Goal: Communication & Community: Answer question/provide support

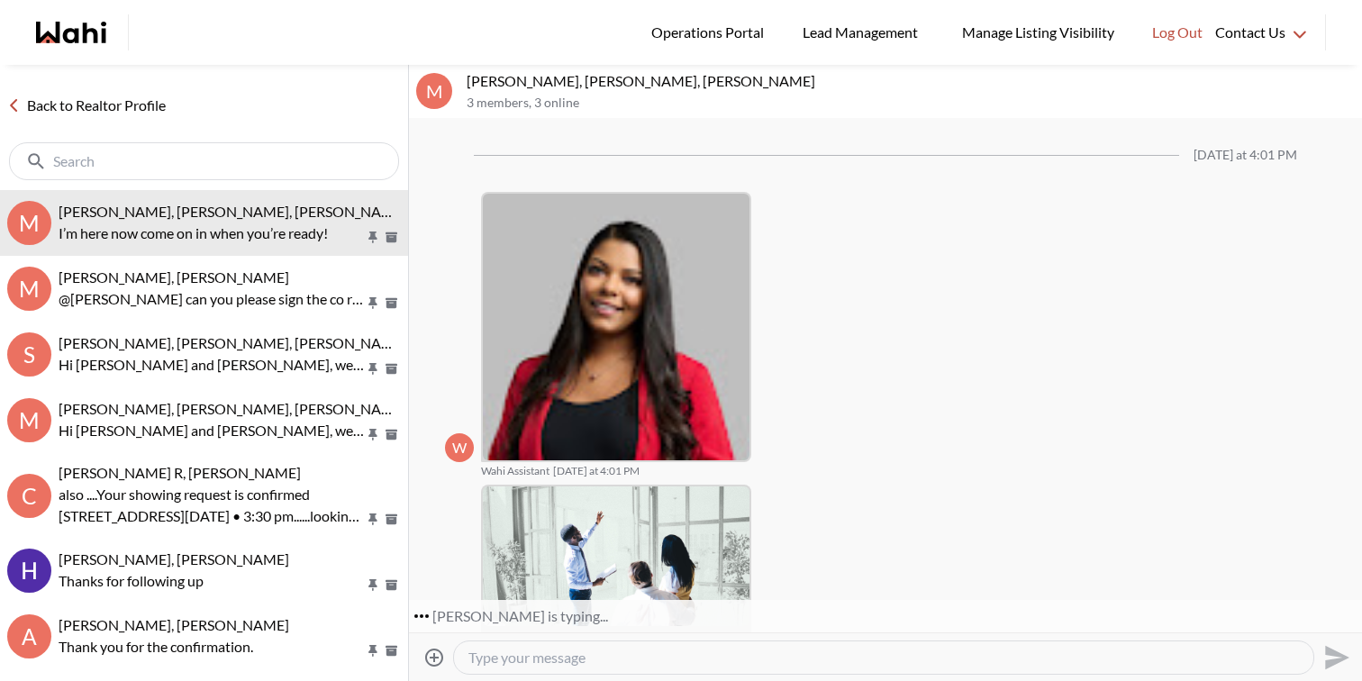
scroll to position [1921, 0]
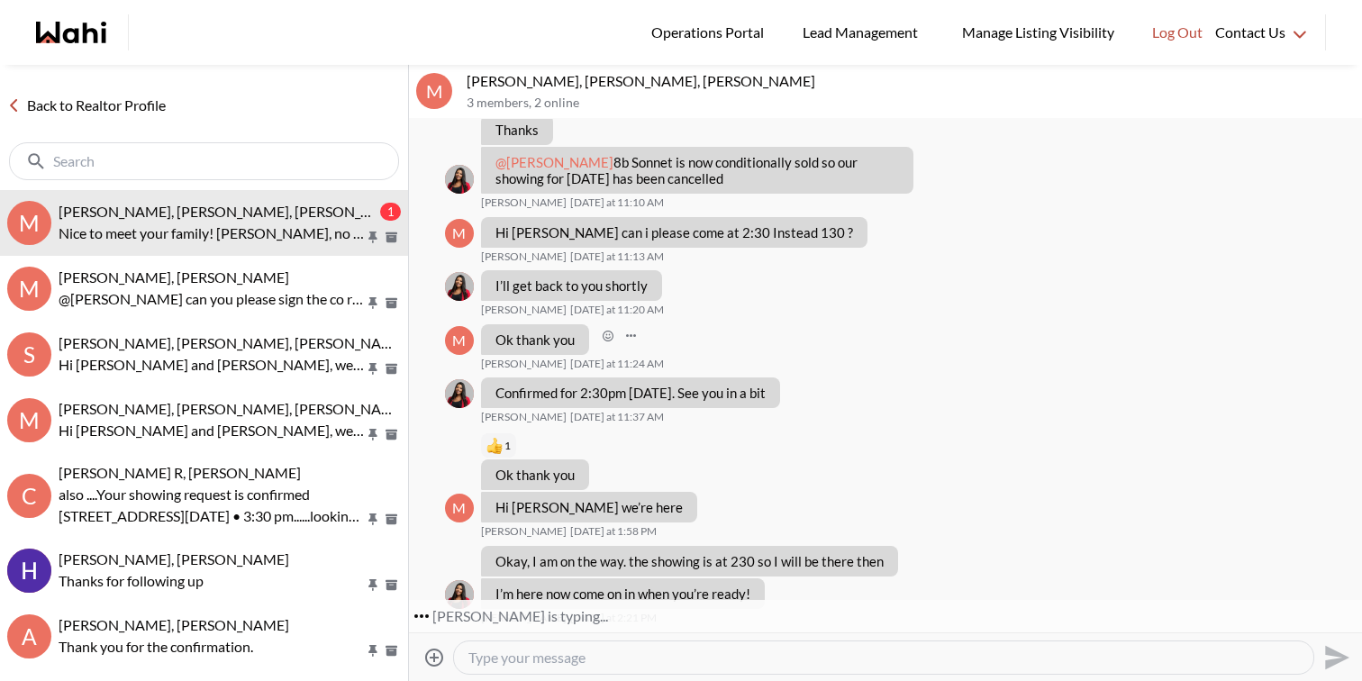
scroll to position [1279, 0]
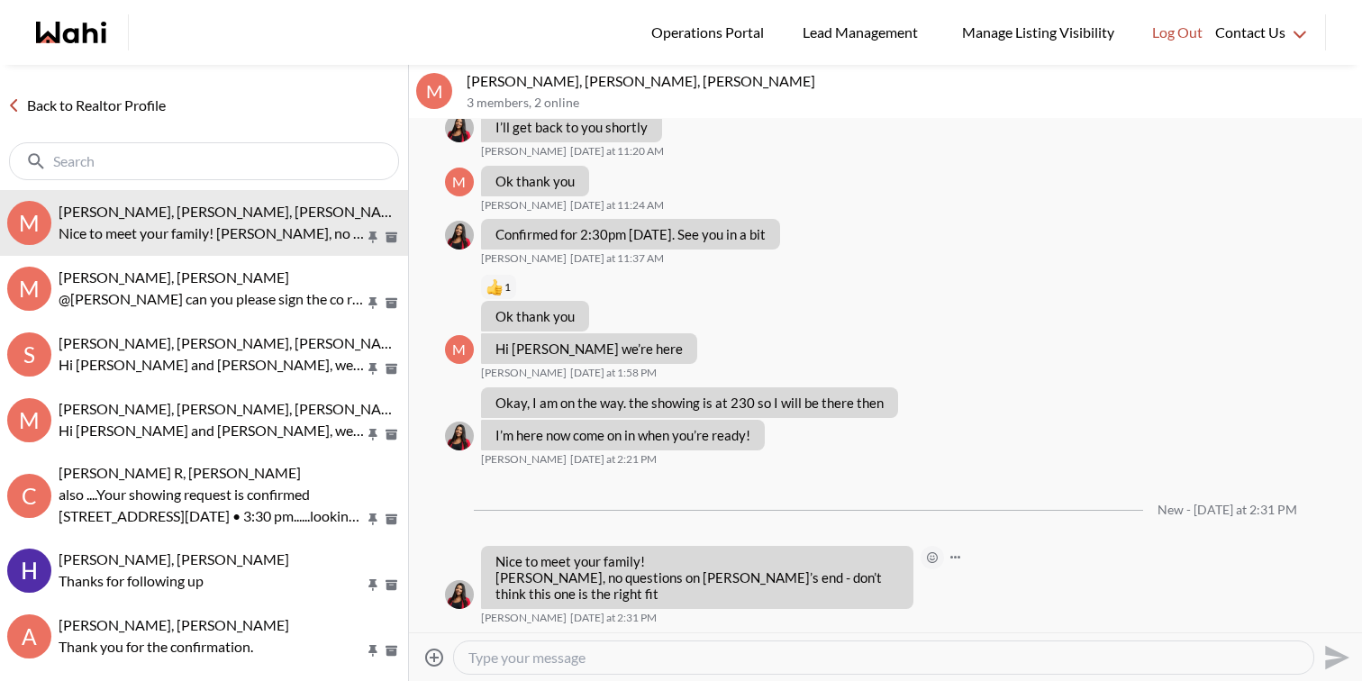
click at [934, 558] on icon "Open Reaction Selector" at bounding box center [932, 557] width 11 height 11
click at [982, 522] on div "Select Reaction: Thumbs up" at bounding box center [985, 519] width 16 height 16
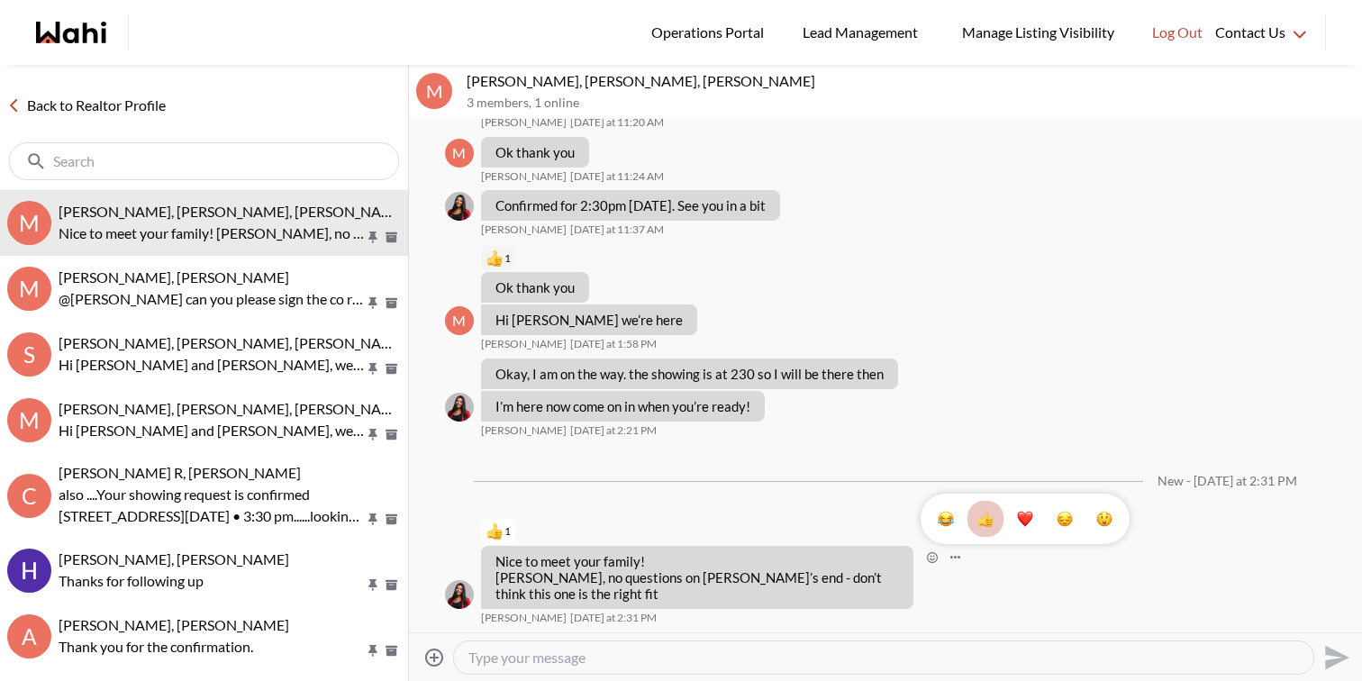
click at [732, 497] on div "1" at bounding box center [885, 375] width 953 height 513
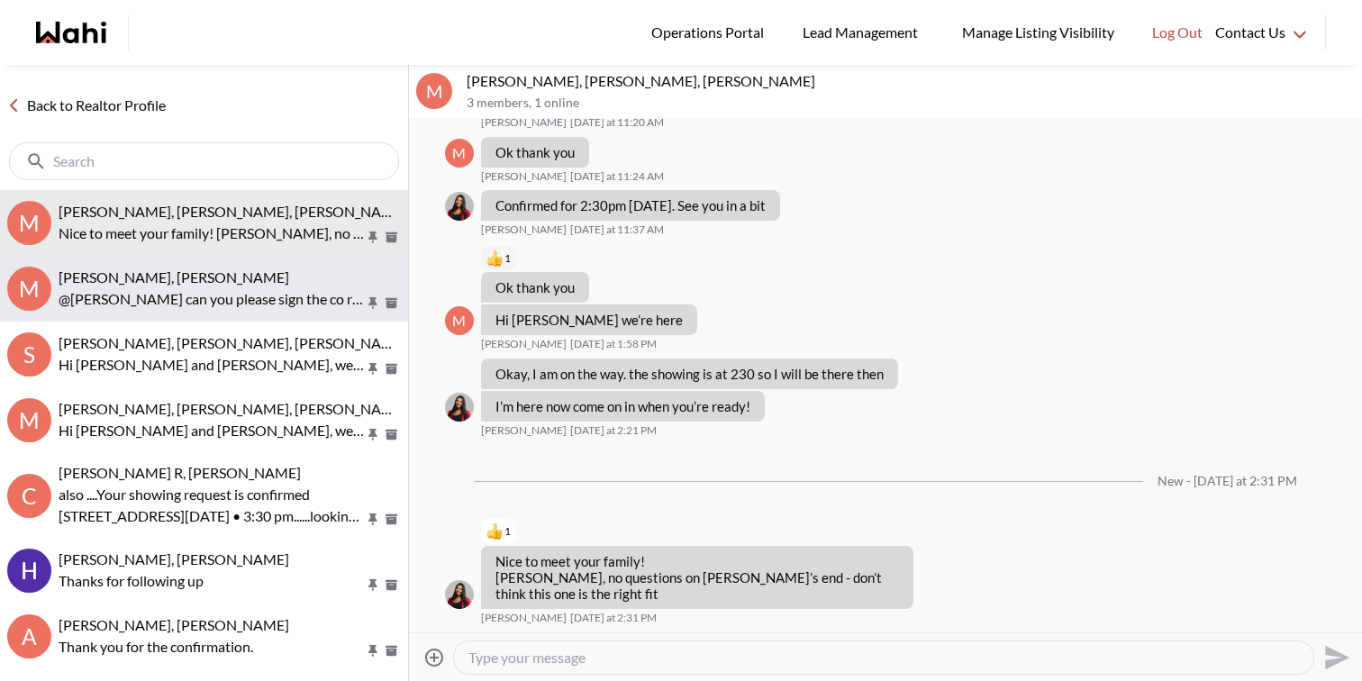
click at [261, 300] on p "@[PERSON_NAME] can you please sign the co rep that was sent [DATE]? Thanks" at bounding box center [212, 299] width 306 height 22
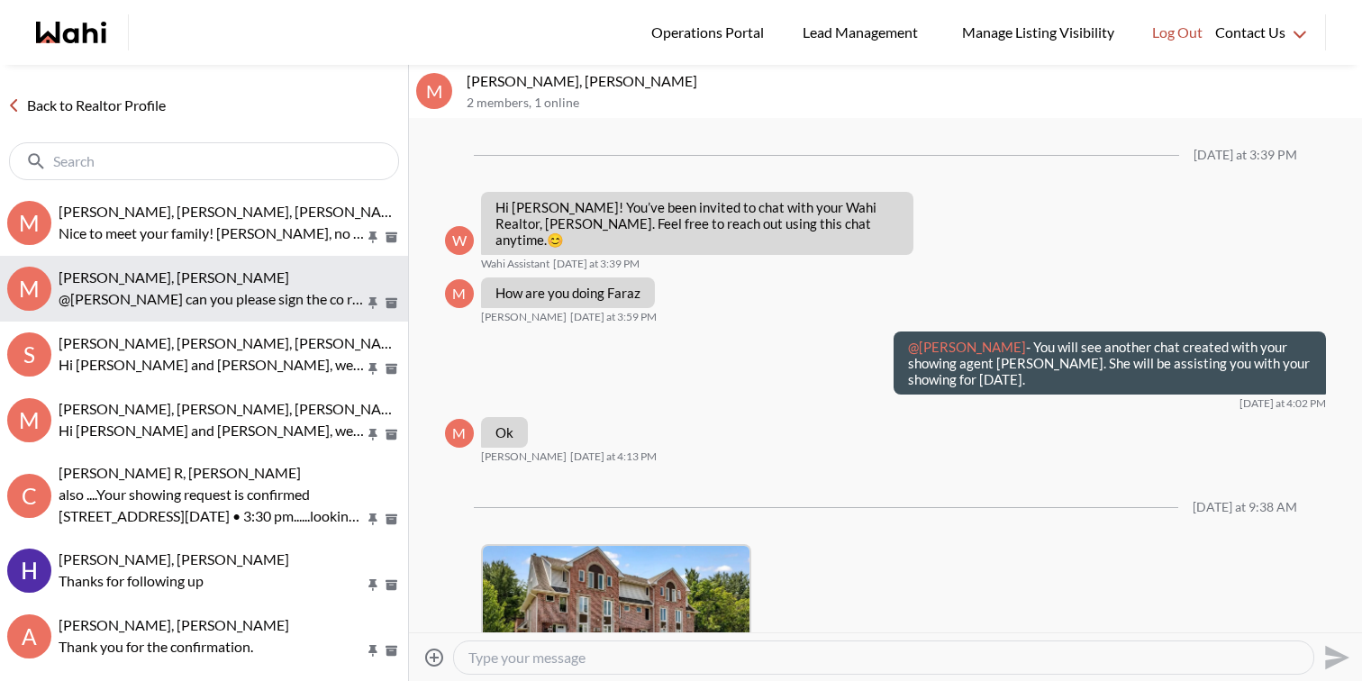
scroll to position [400, 0]
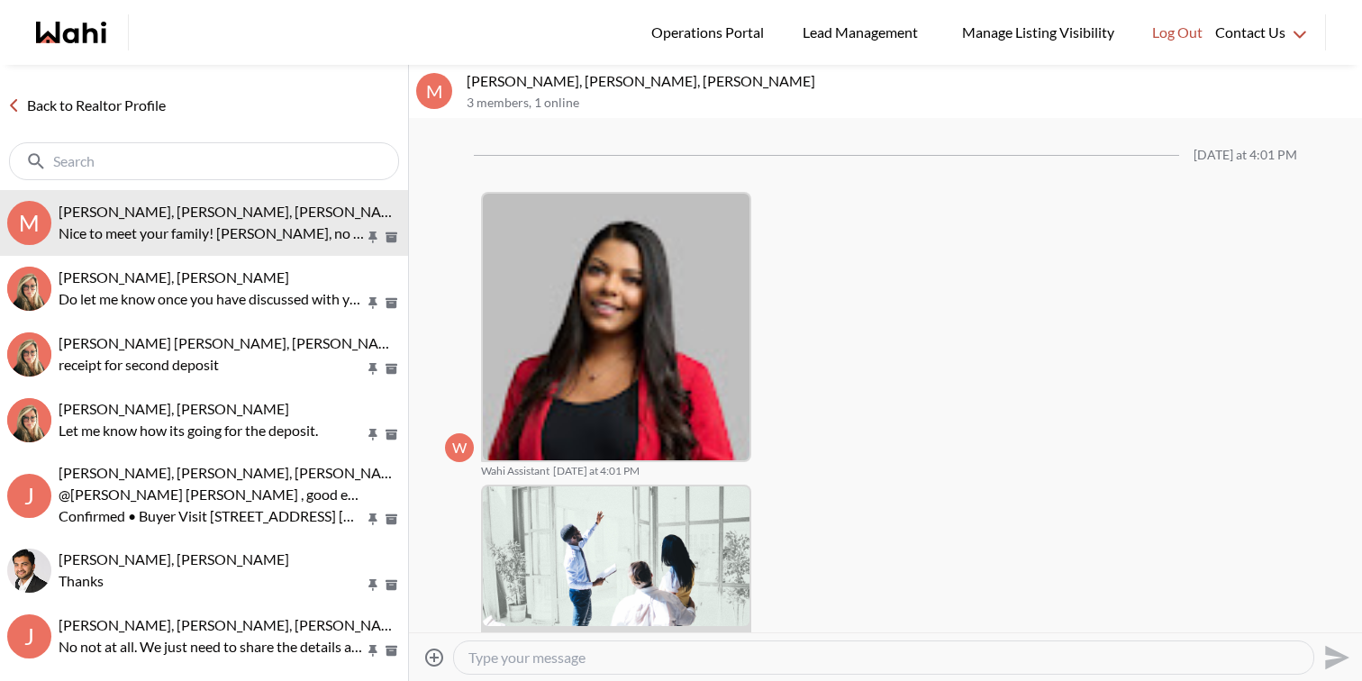
scroll to position [1942, 0]
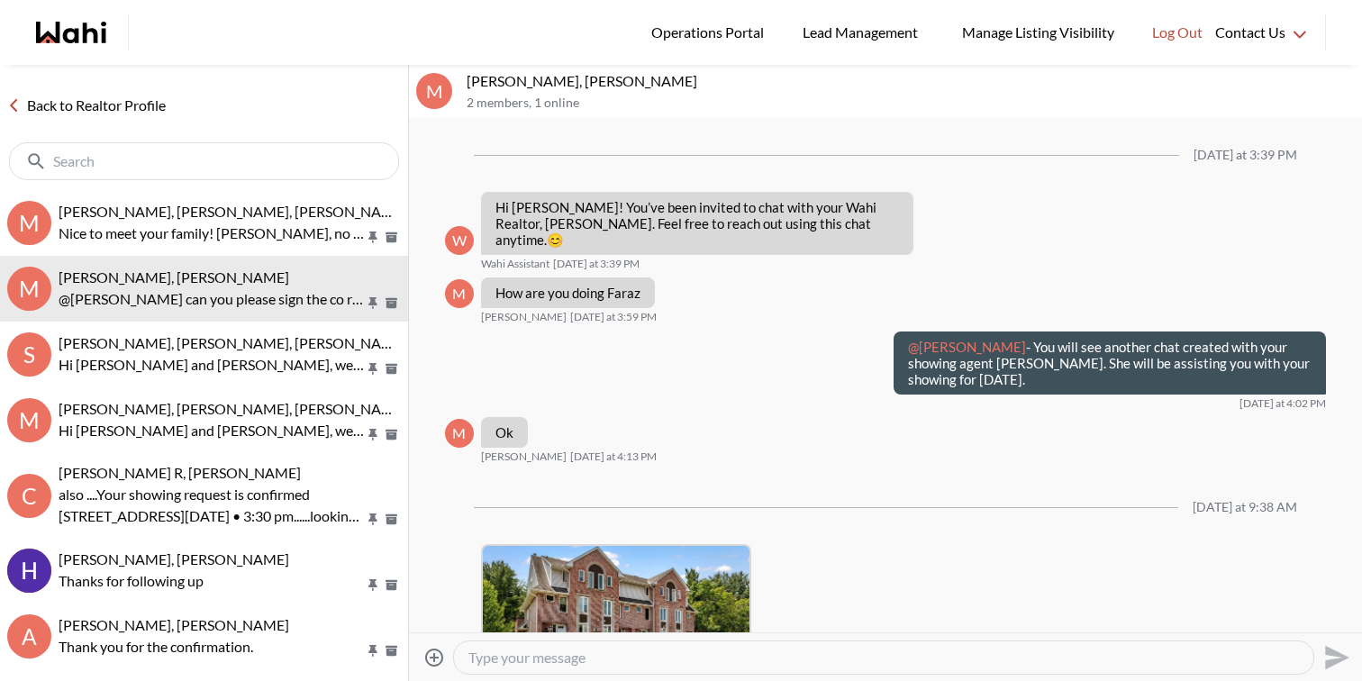
scroll to position [400, 0]
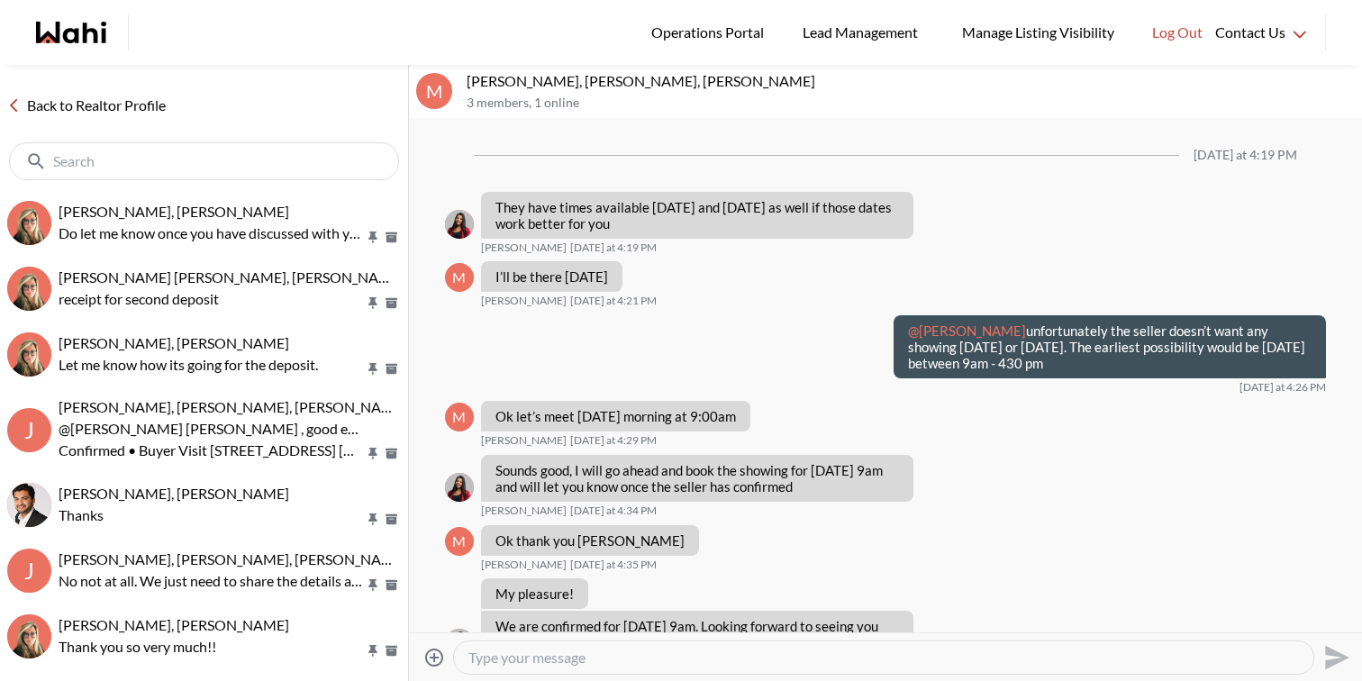
scroll to position [1153, 0]
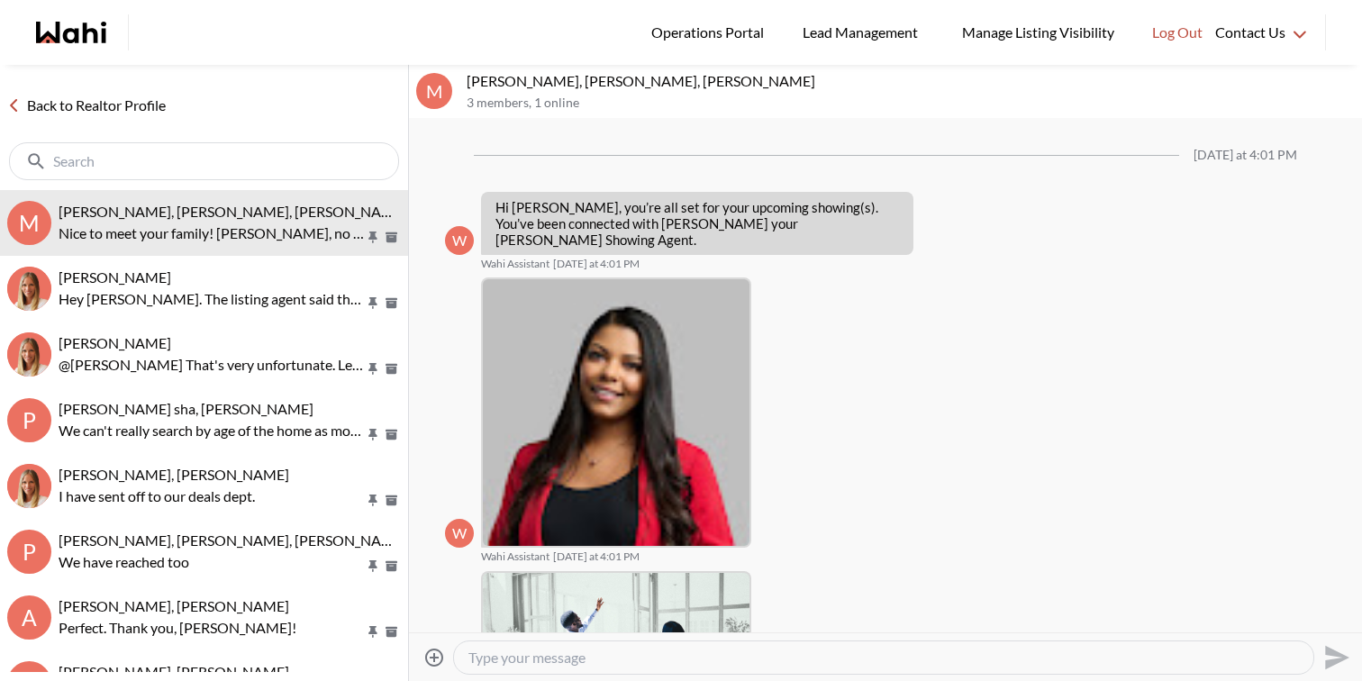
scroll to position [2098, 0]
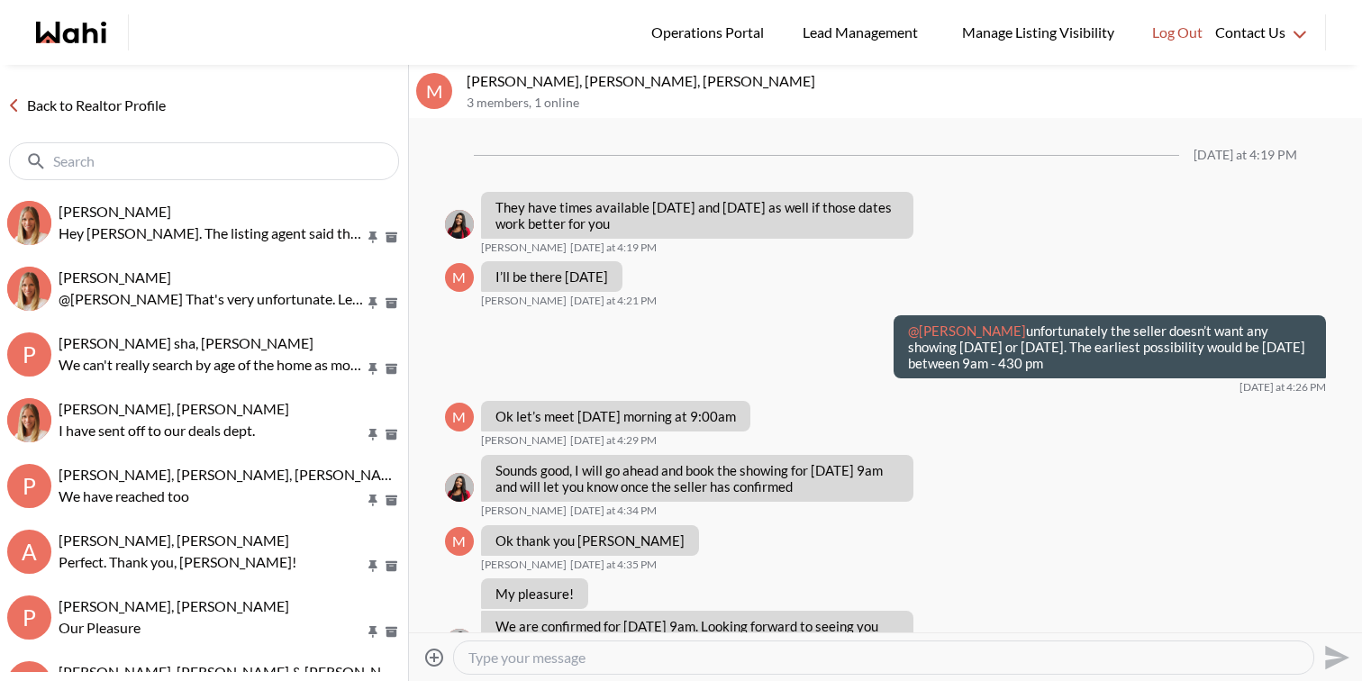
scroll to position [1153, 0]
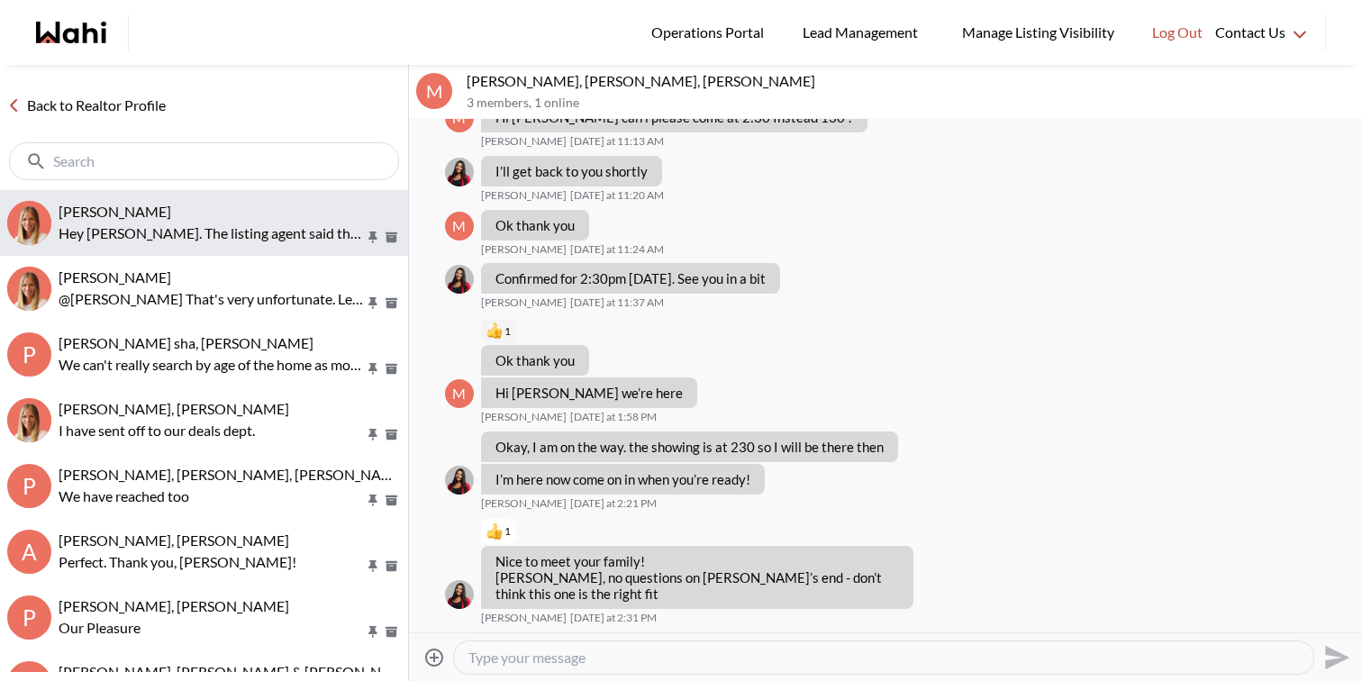
click at [314, 212] on div "Nurse Noelz, Michelle" at bounding box center [230, 212] width 342 height 18
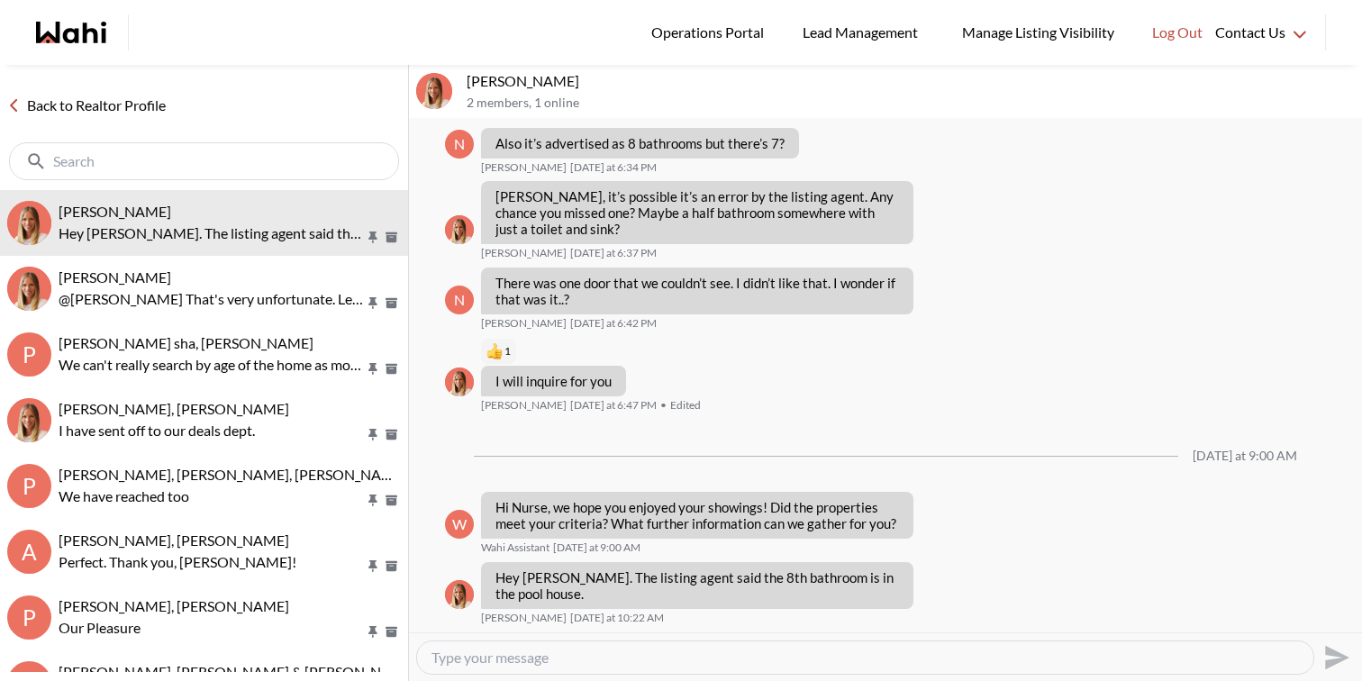
scroll to position [3590, 0]
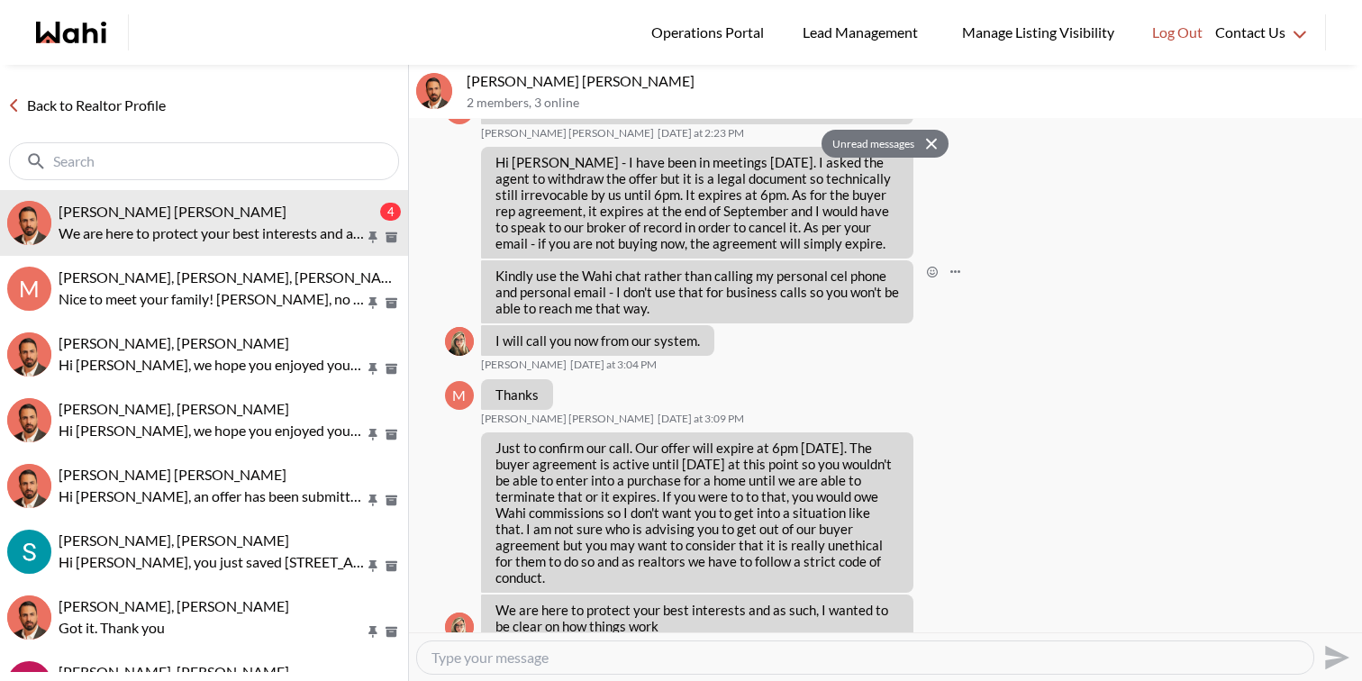
scroll to position [1839, 0]
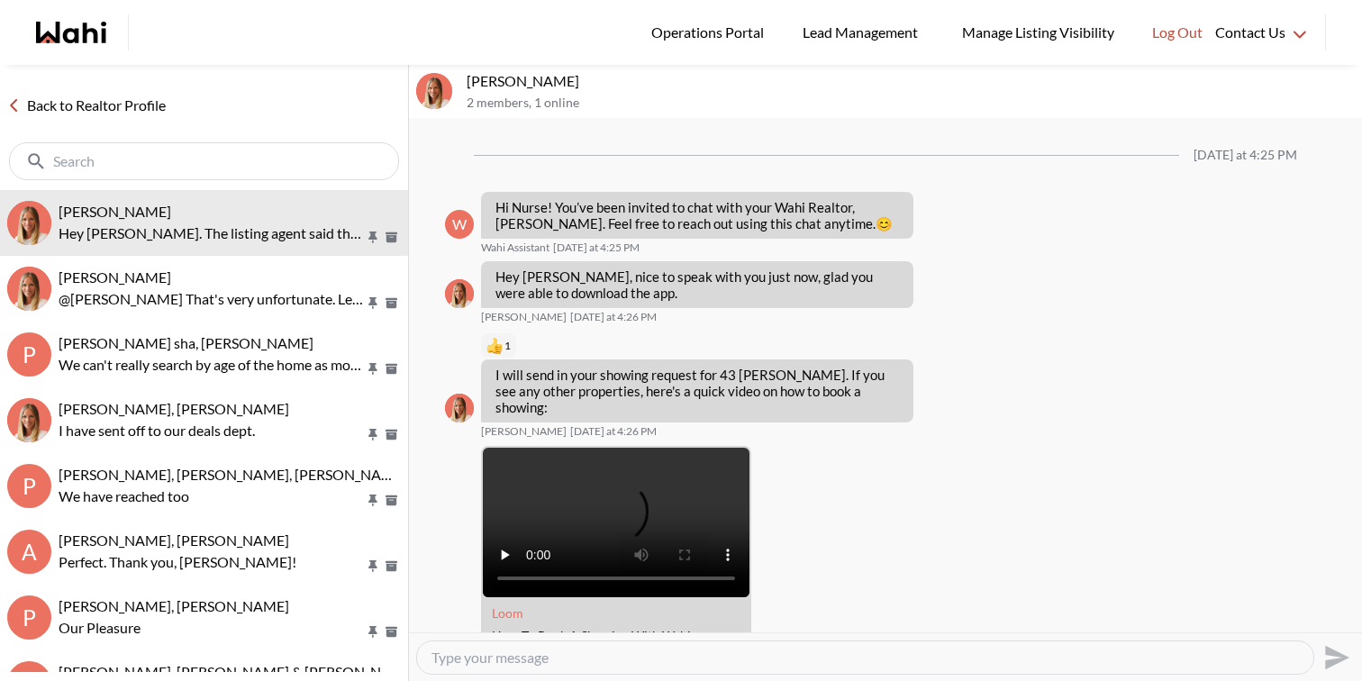
scroll to position [3591, 0]
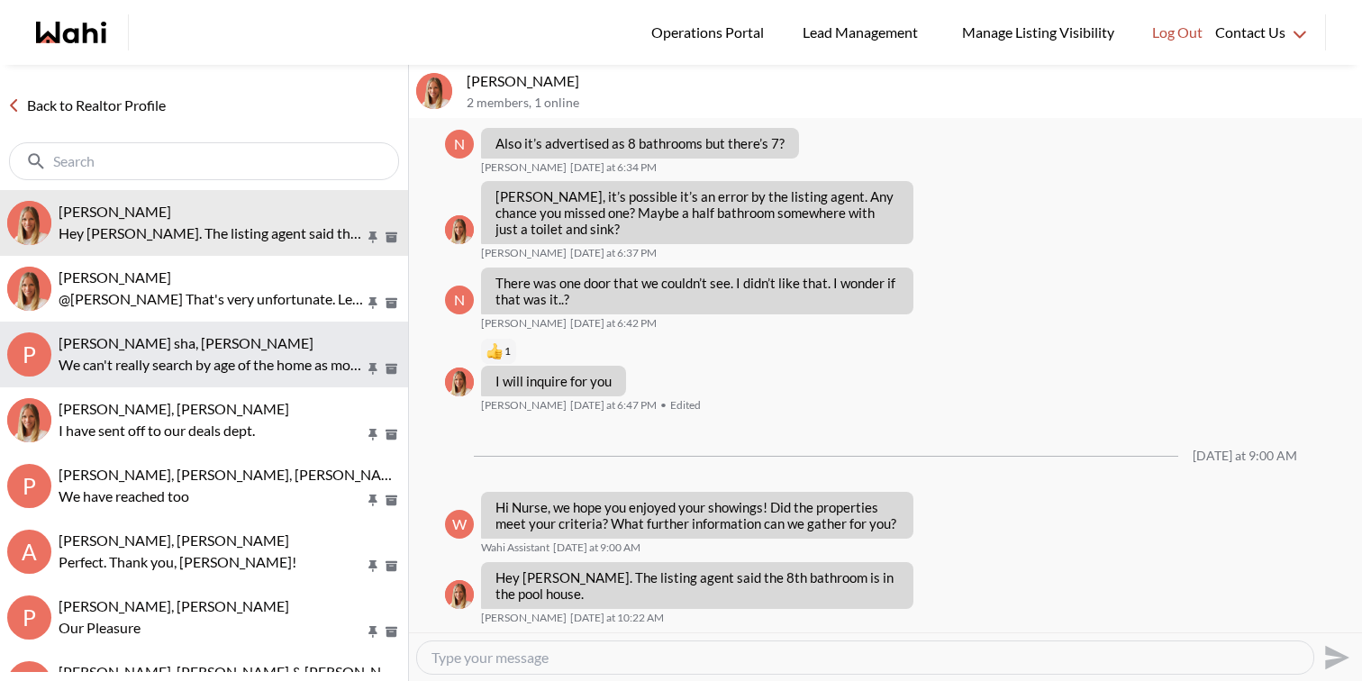
click at [182, 334] on span "pankaj sha, Michelle" at bounding box center [186, 342] width 255 height 17
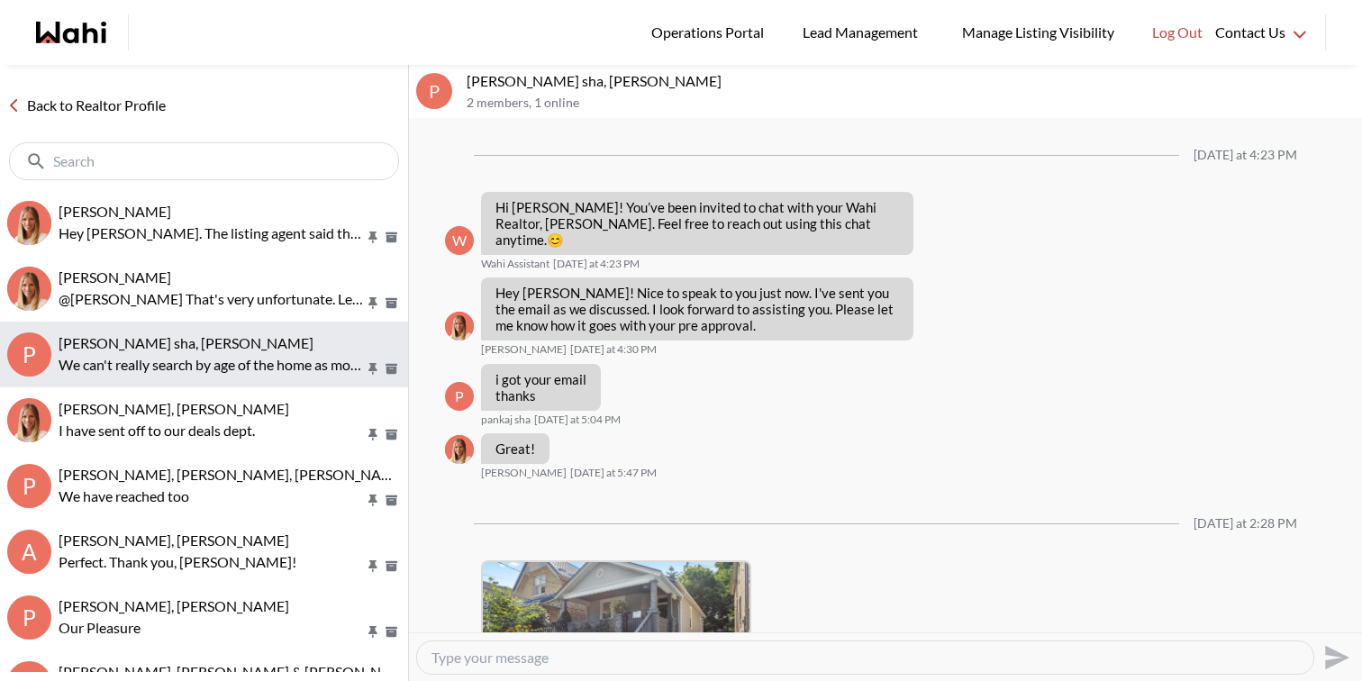
scroll to position [1873, 0]
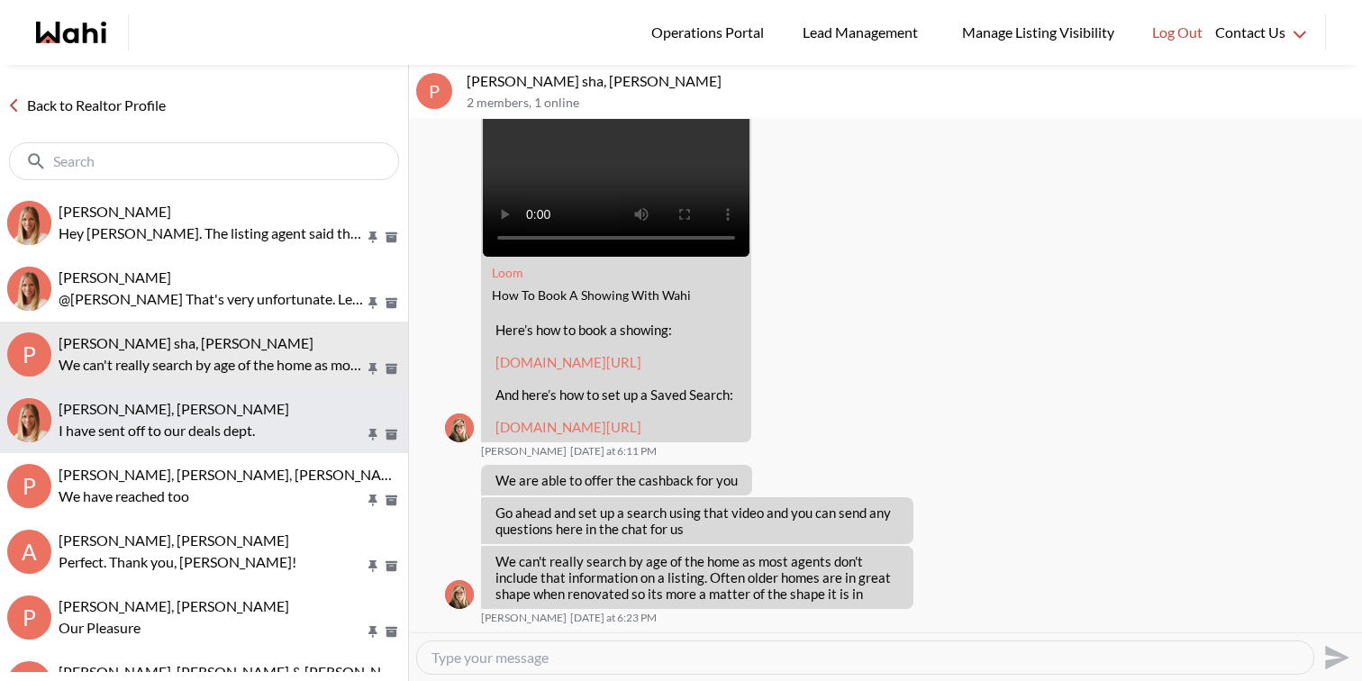
click at [181, 430] on p "I have sent off to our deals dept." at bounding box center [212, 431] width 306 height 22
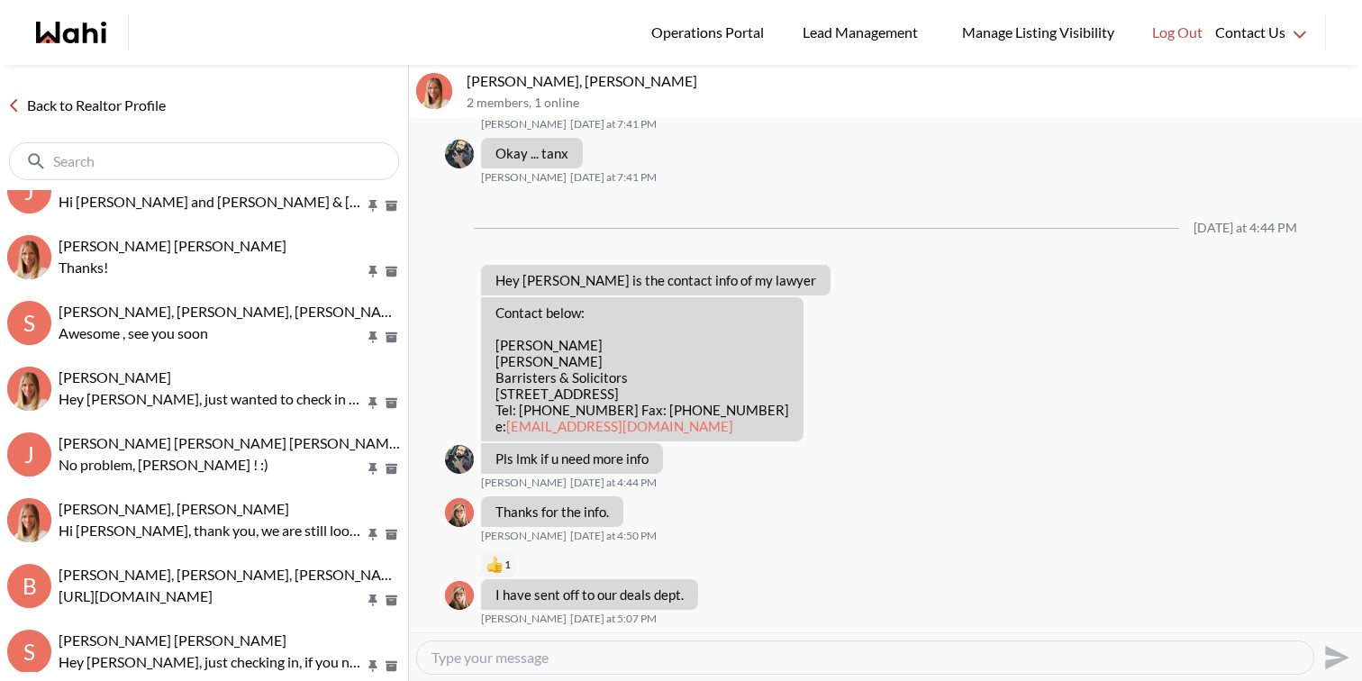
scroll to position [499, 0]
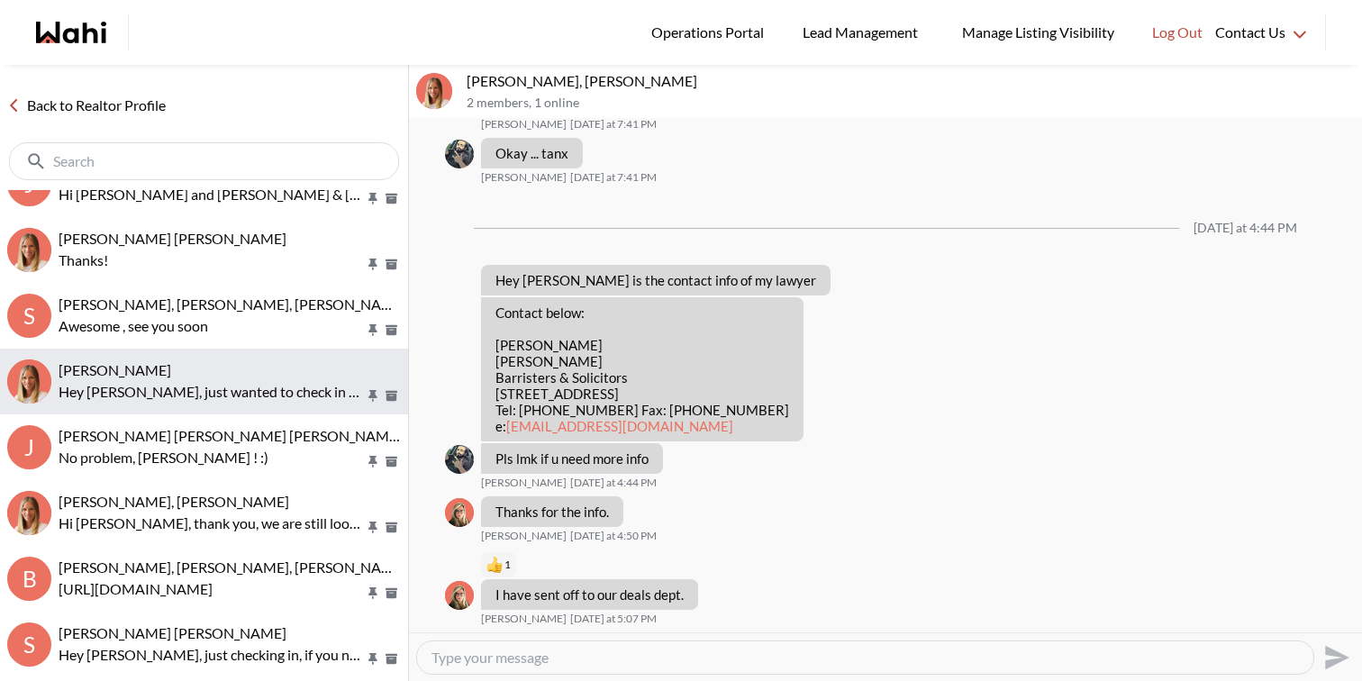
click at [228, 364] on div "Ritu Gill, Michelle" at bounding box center [230, 370] width 342 height 18
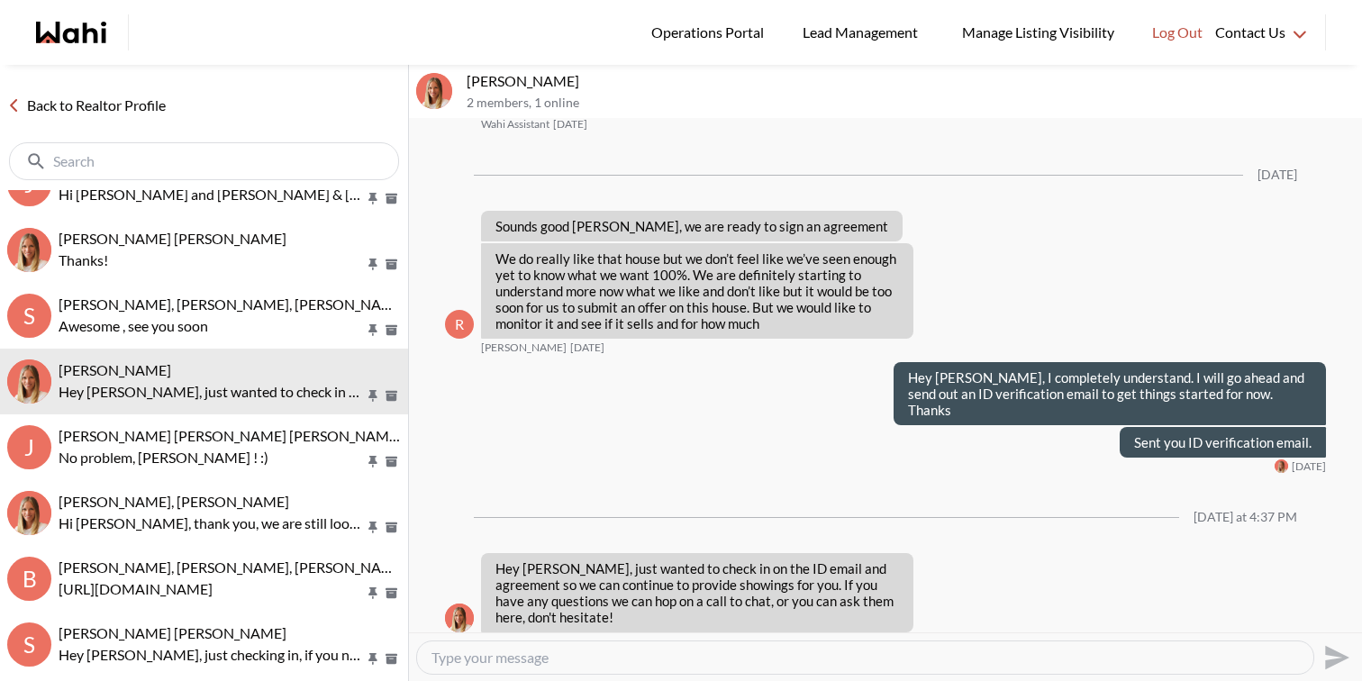
scroll to position [2296, 0]
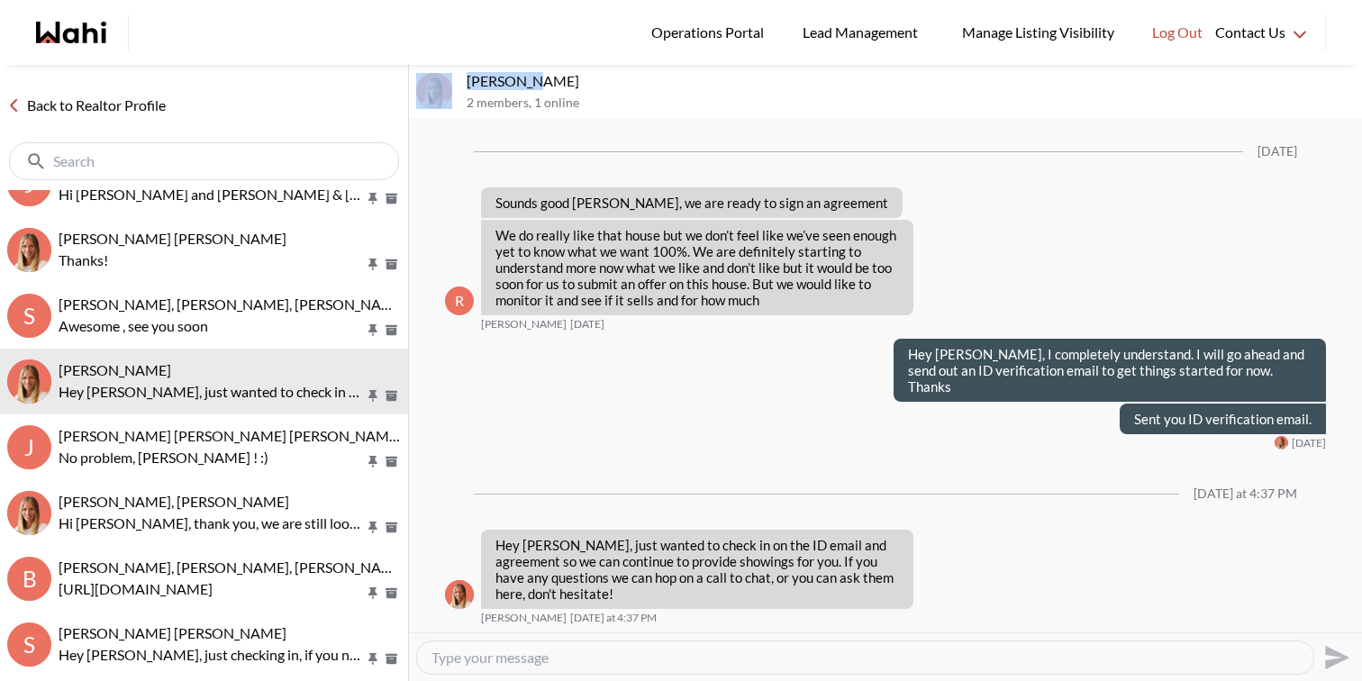
drag, startPoint x: 516, startPoint y: 80, endPoint x: 444, endPoint y: 79, distance: 72.1
click at [443, 79] on div "Ritu Gill, Michelle 2 members , 1 online" at bounding box center [885, 92] width 953 height 54
copy div "Ritu Gill"
click at [546, 661] on textarea "Type your message" at bounding box center [864, 657] width 867 height 18
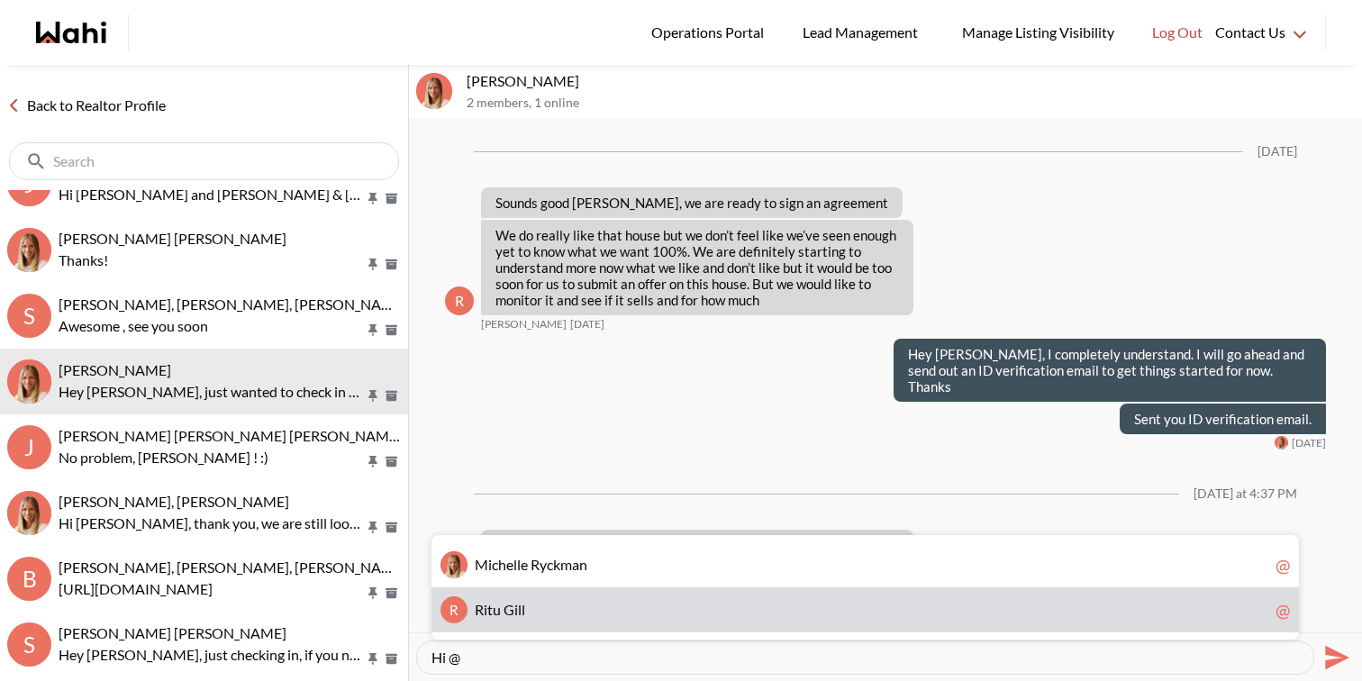
click at [537, 602] on span "R i t u G i l l" at bounding box center [871, 610] width 793 height 18
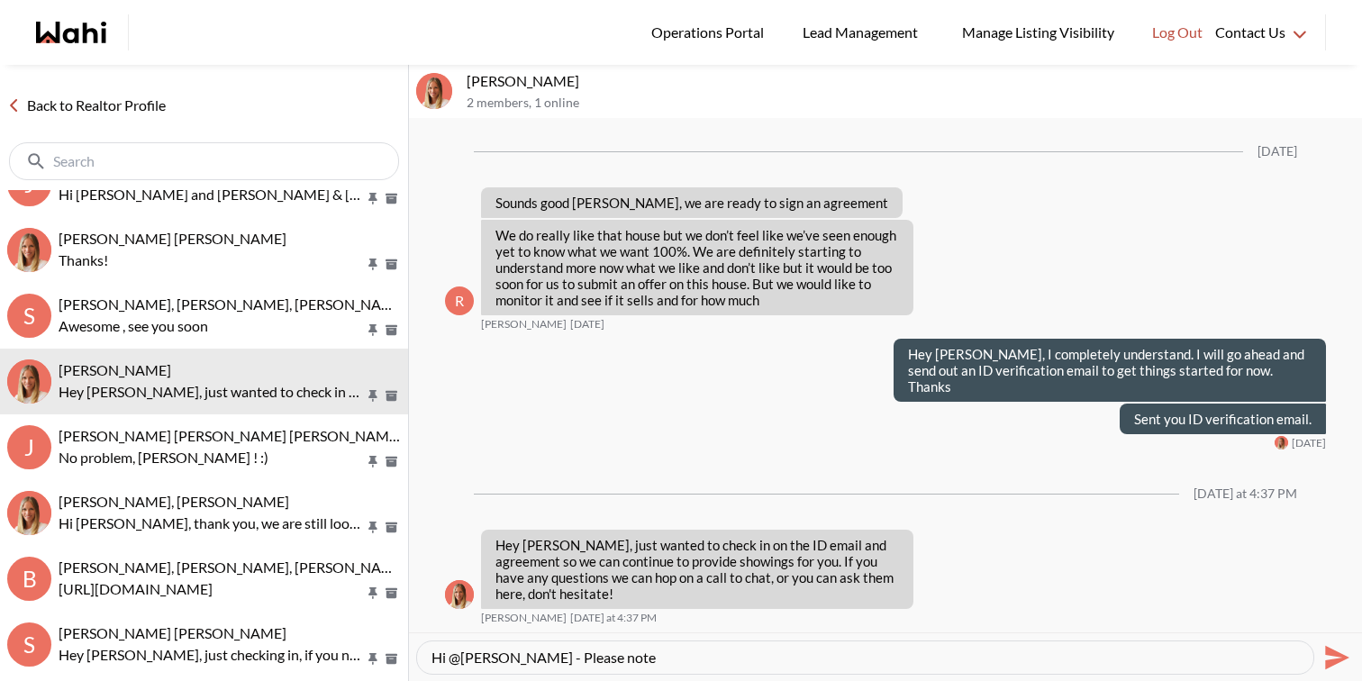
paste textarea "30 Sunnyridge Ave,"
type textarea "Hi @Ritu Gill - Please note 30 Sunnyridge Ave is coming back on the market. The…"
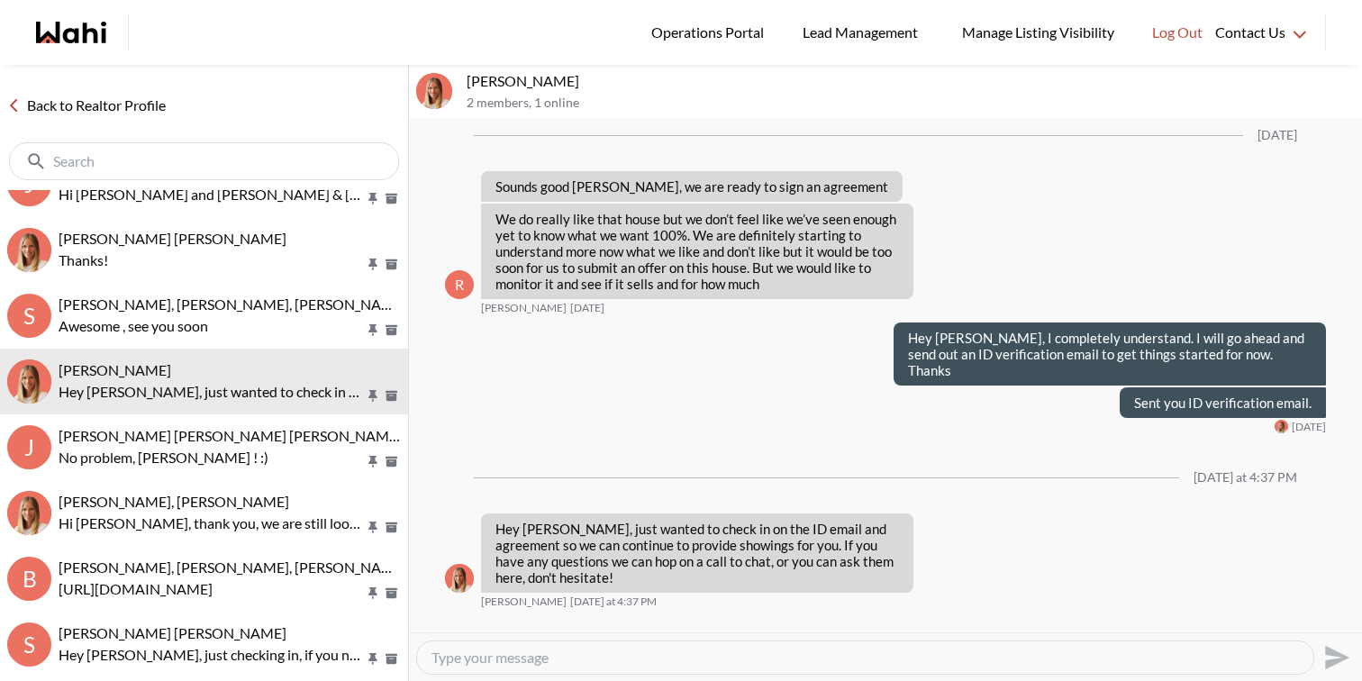
scroll to position [0, 0]
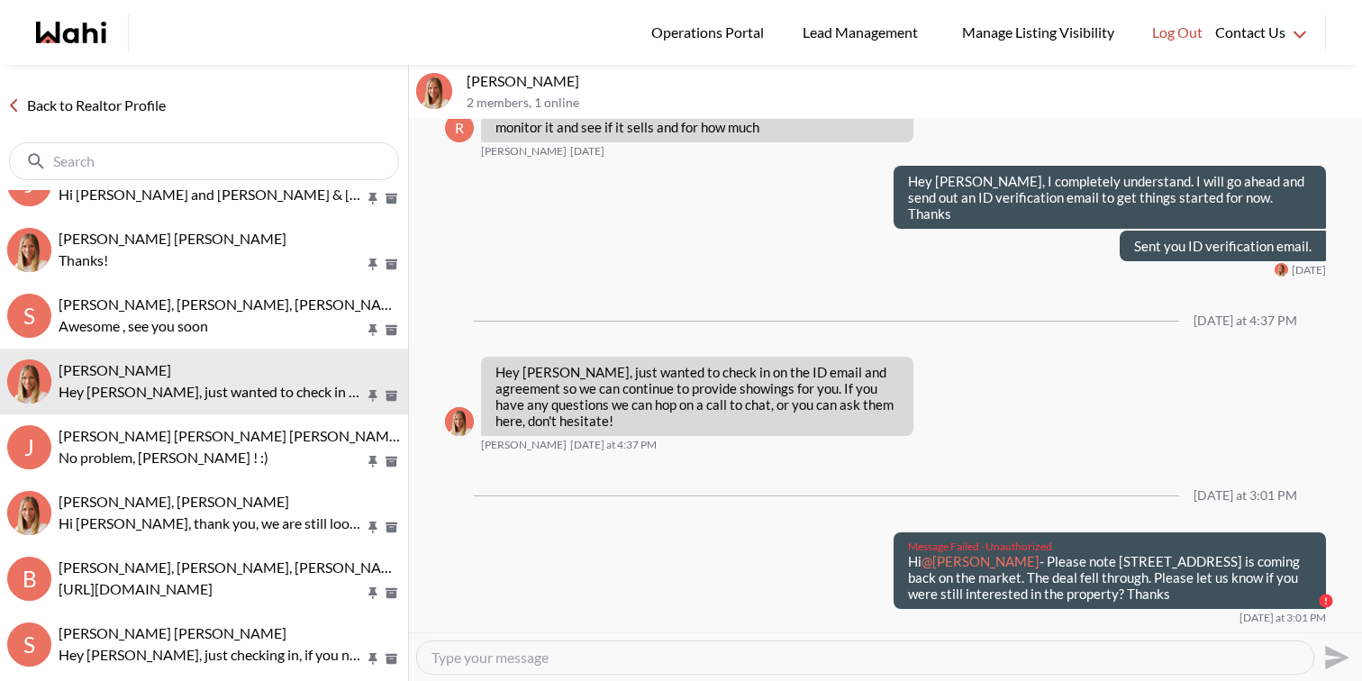
drag, startPoint x: 1093, startPoint y: 607, endPoint x: 901, endPoint y: 581, distance: 194.5
click at [901, 581] on div "Message Failed · Unauthorized Hi @Ritu Gill - Please note 30 Sunnyridge Ave is …" at bounding box center [1109, 570] width 432 height 77
copy p "Hi @Ritu Gill - Please note 30 Sunnyridge Ave is coming back on the market. The…"
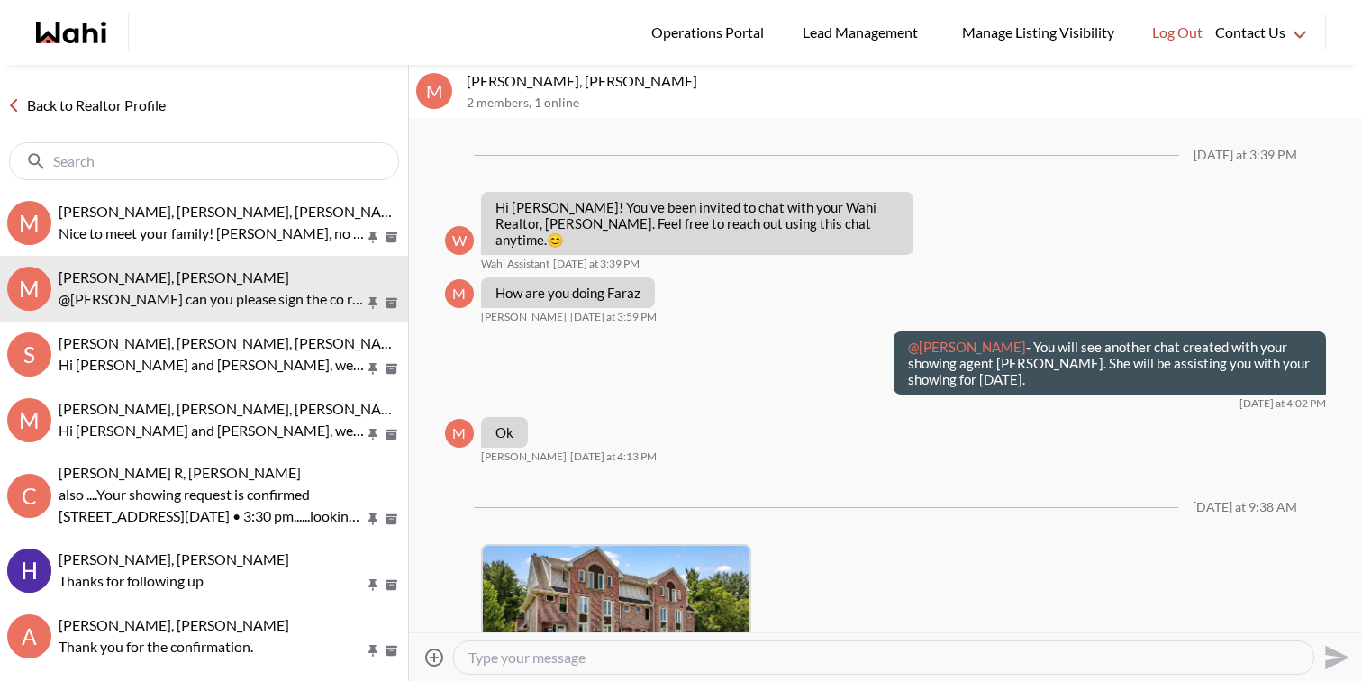
scroll to position [400, 0]
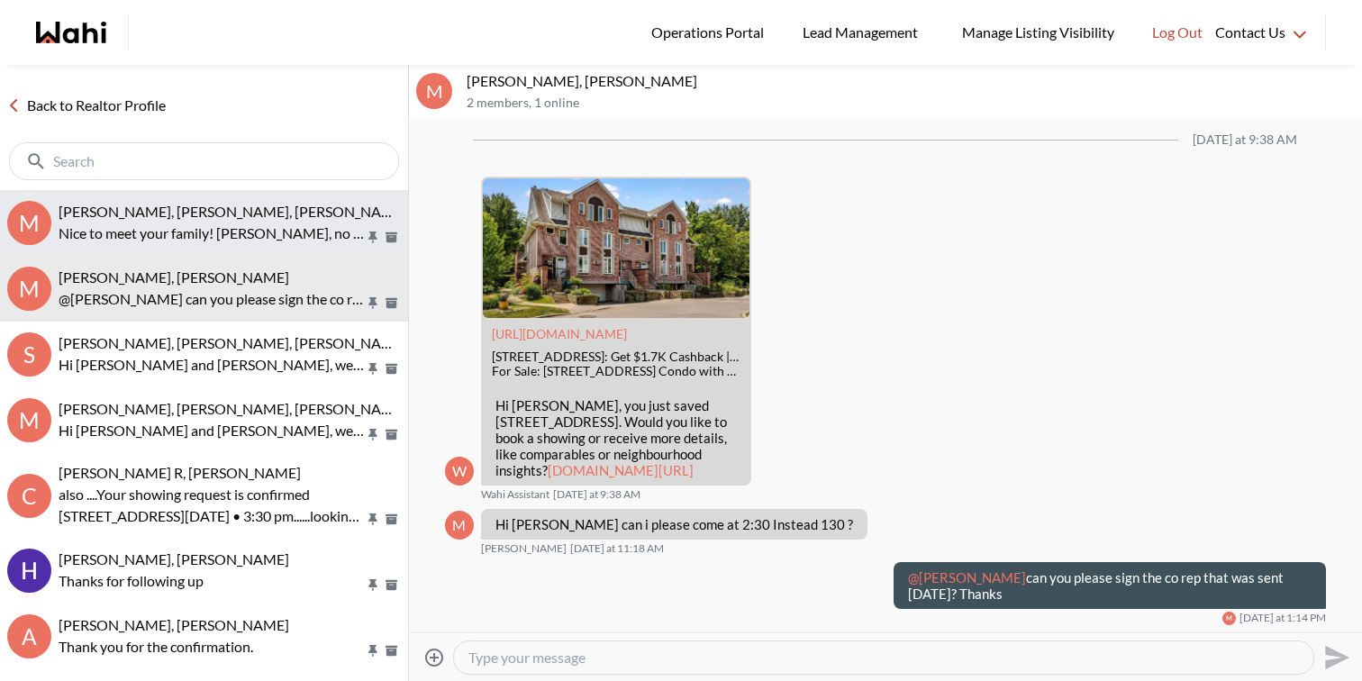
click at [189, 243] on p "Nice to meet your family! [PERSON_NAME], no questions on [PERSON_NAME]’s end - …" at bounding box center [212, 233] width 306 height 22
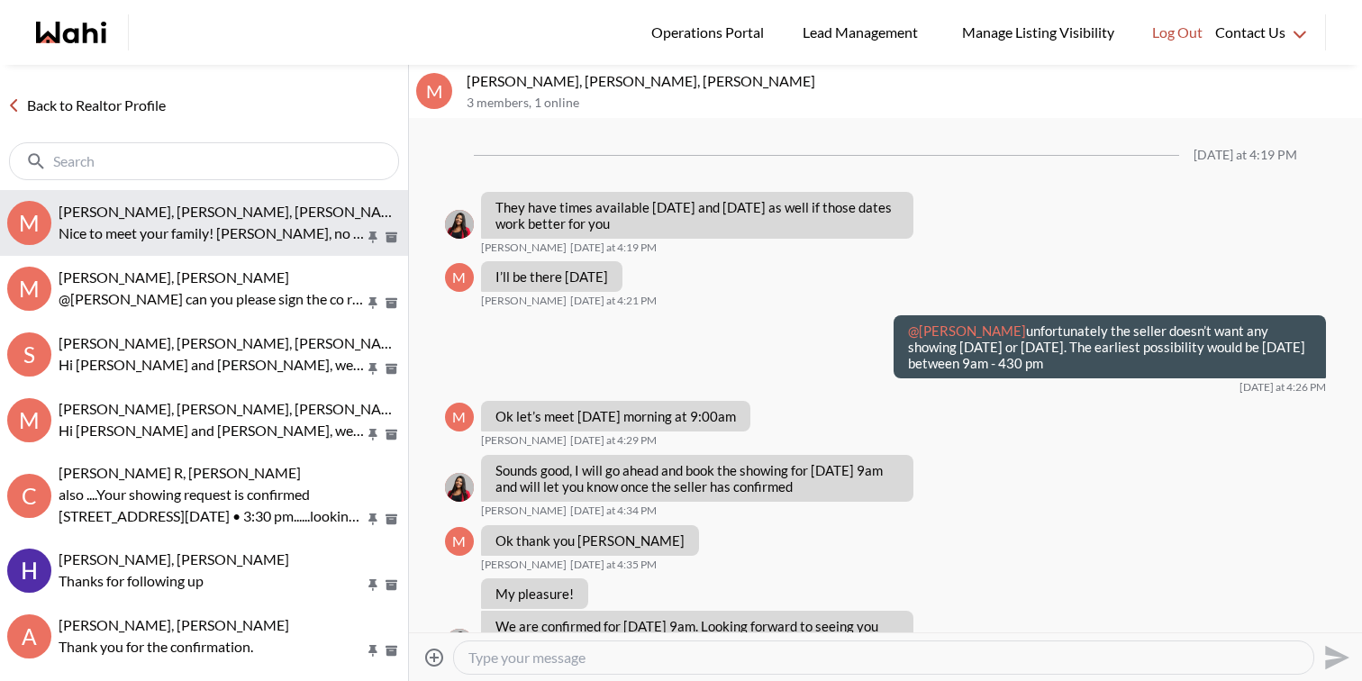
scroll to position [1153, 0]
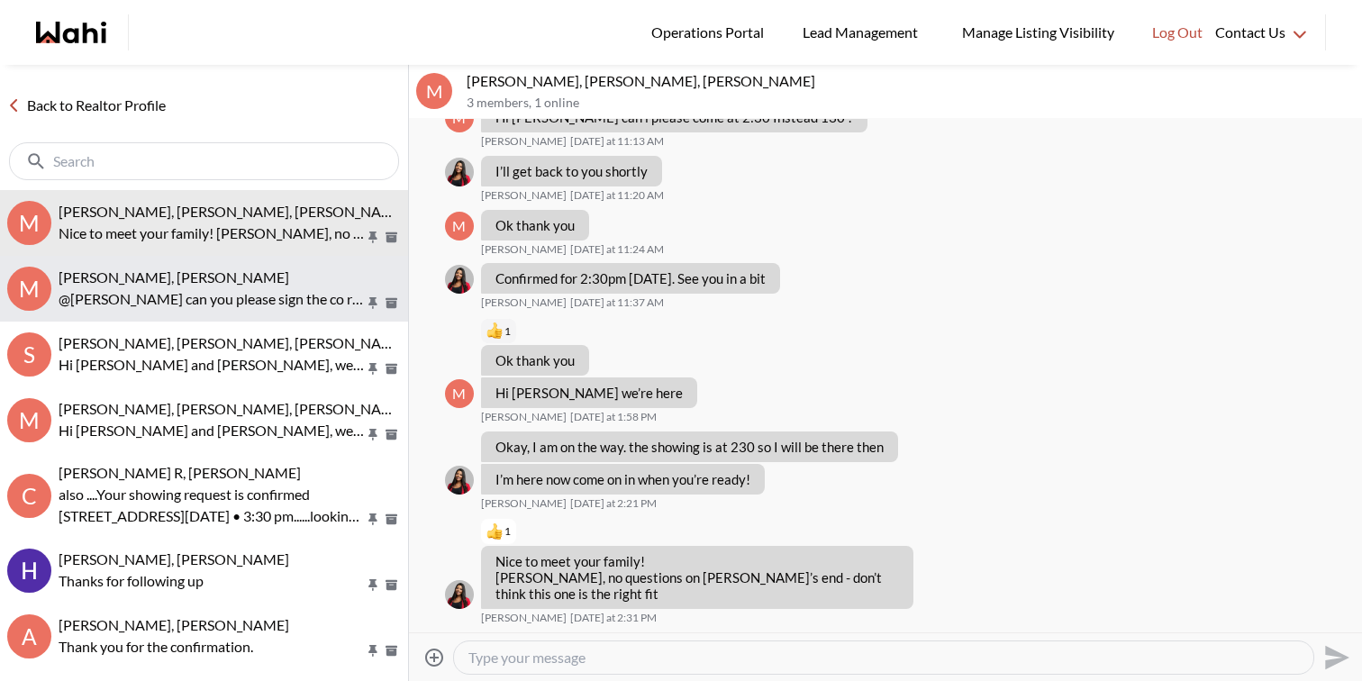
click at [197, 290] on p "@Milton Henriquez can you please sign the co rep that was sent yesterday? Thanks" at bounding box center [212, 299] width 306 height 22
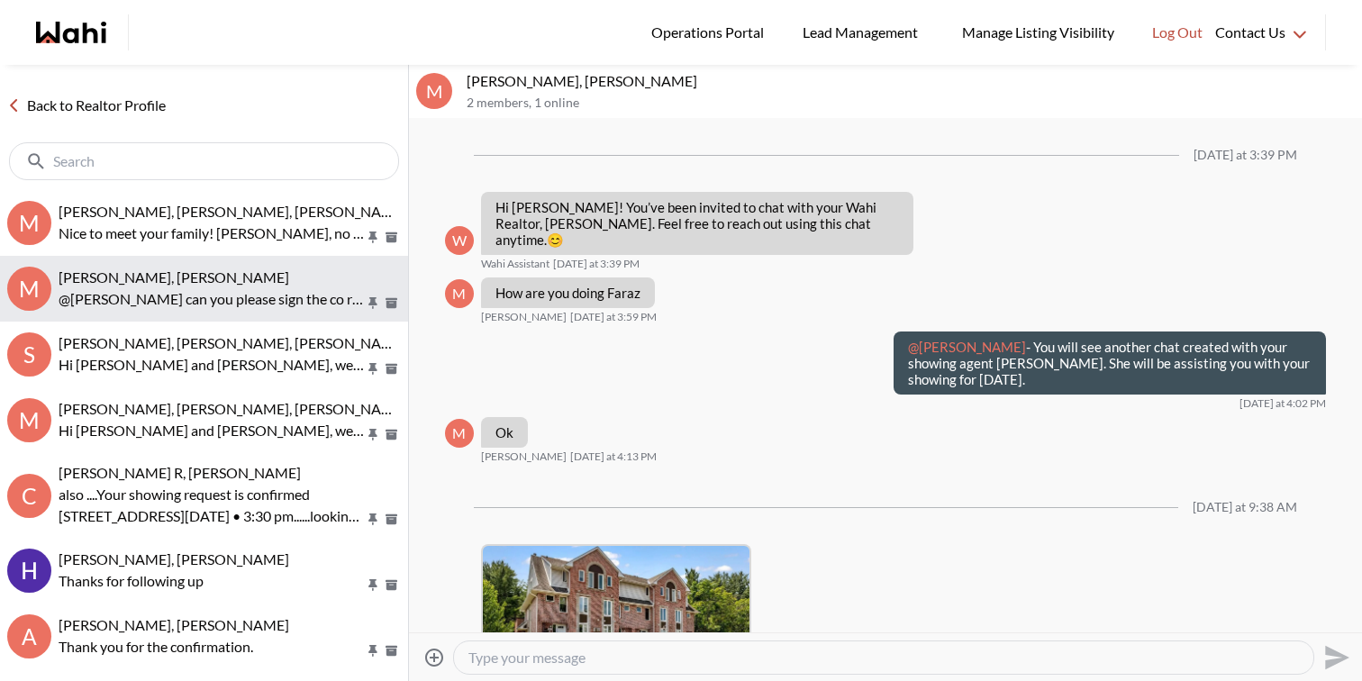
scroll to position [400, 0]
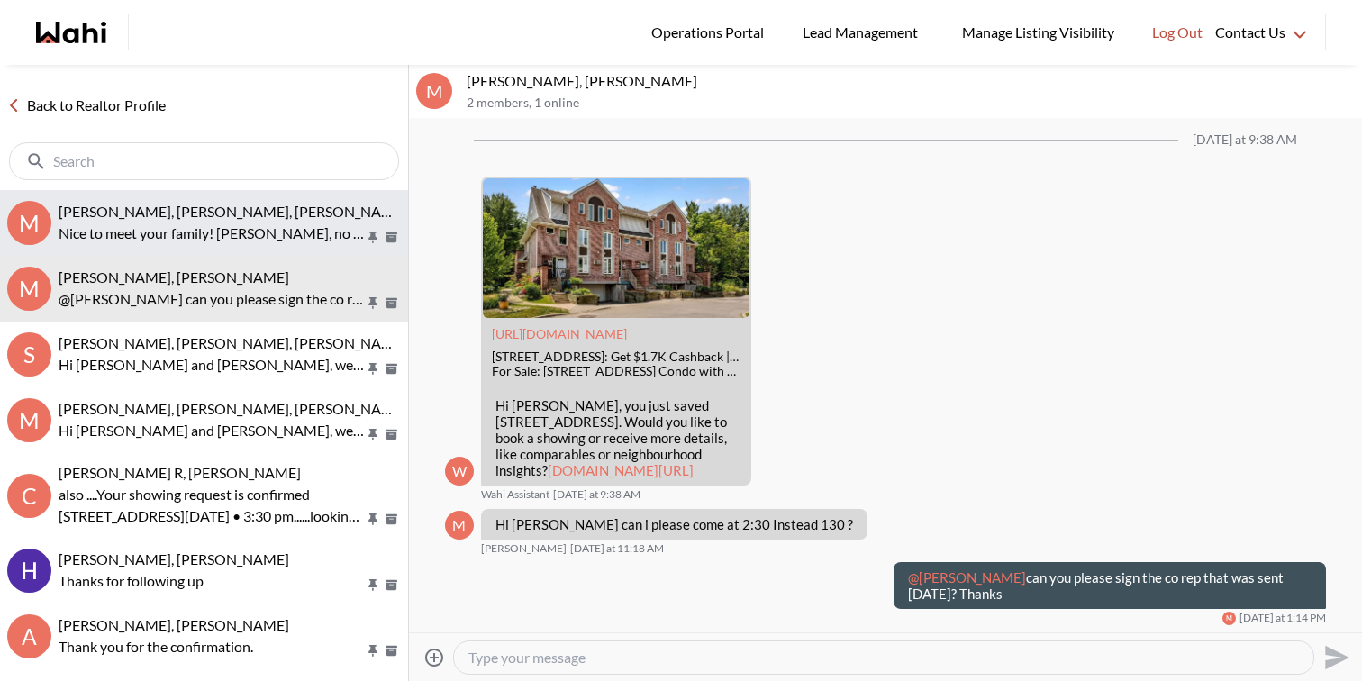
click at [147, 233] on p "Nice to meet your family! [PERSON_NAME], no questions on [PERSON_NAME]’s end - …" at bounding box center [212, 233] width 306 height 22
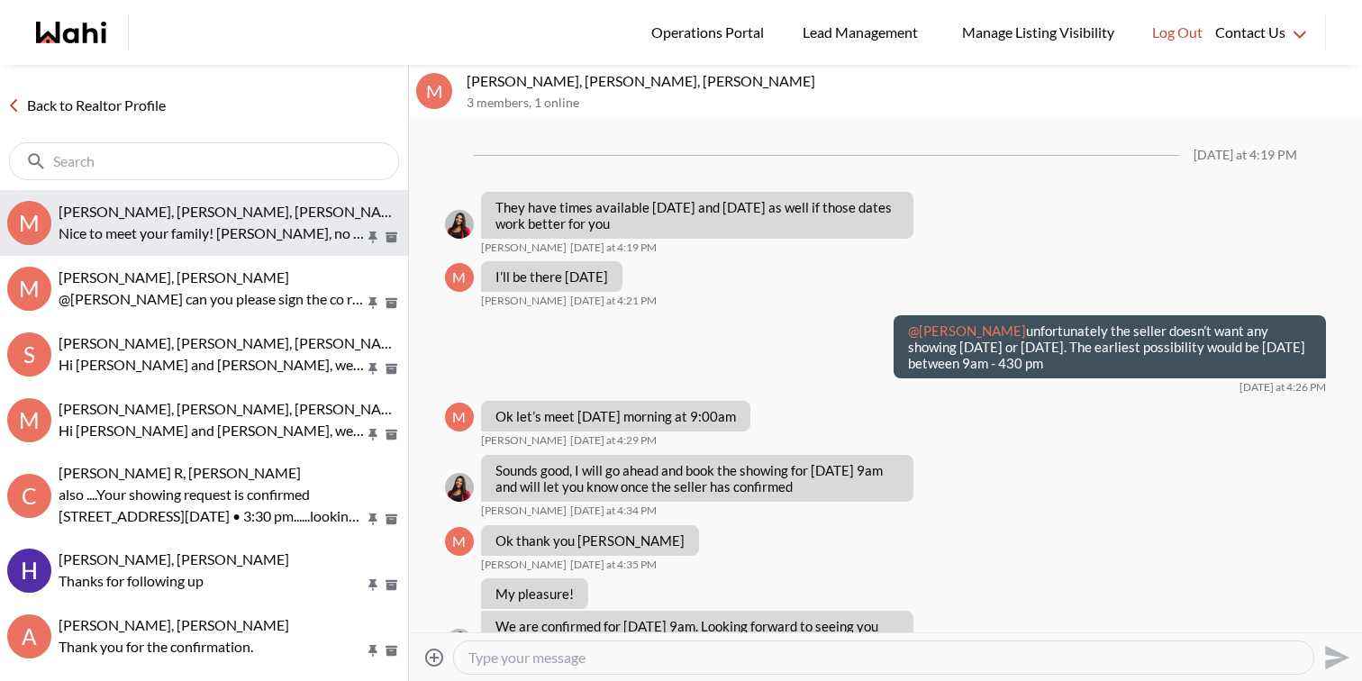
scroll to position [1153, 0]
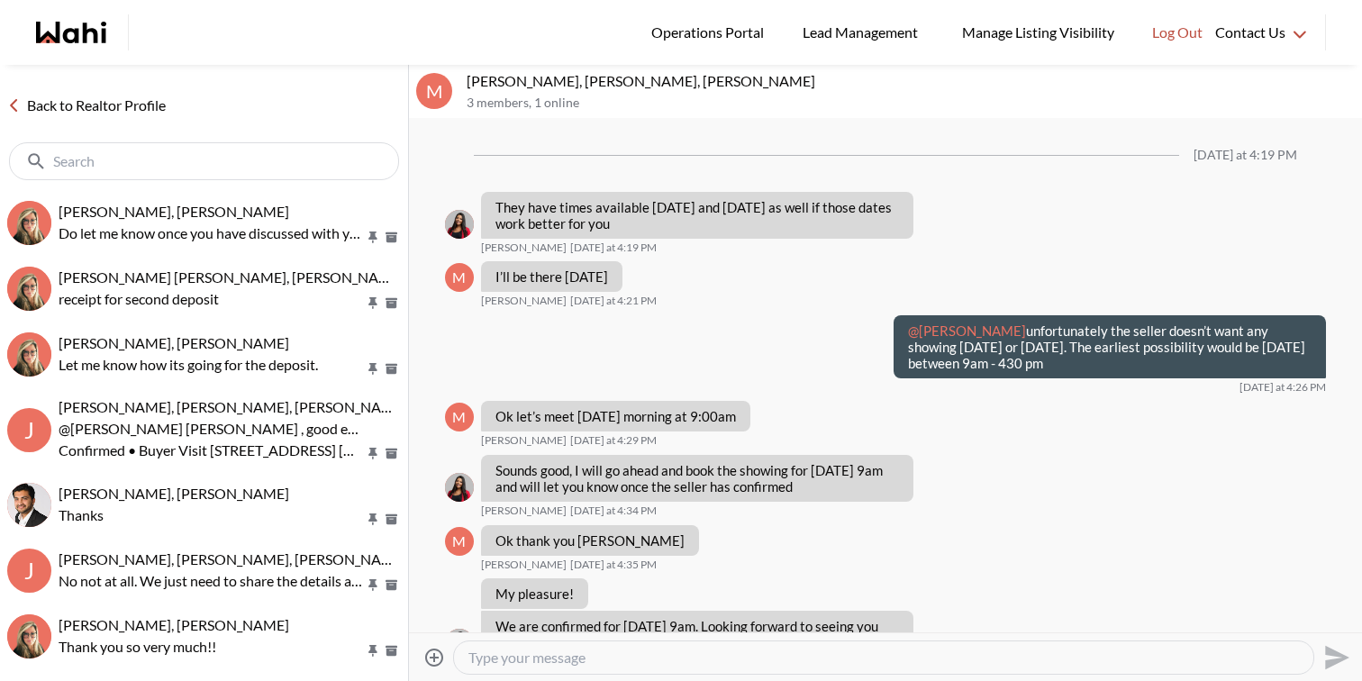
scroll to position [1153, 0]
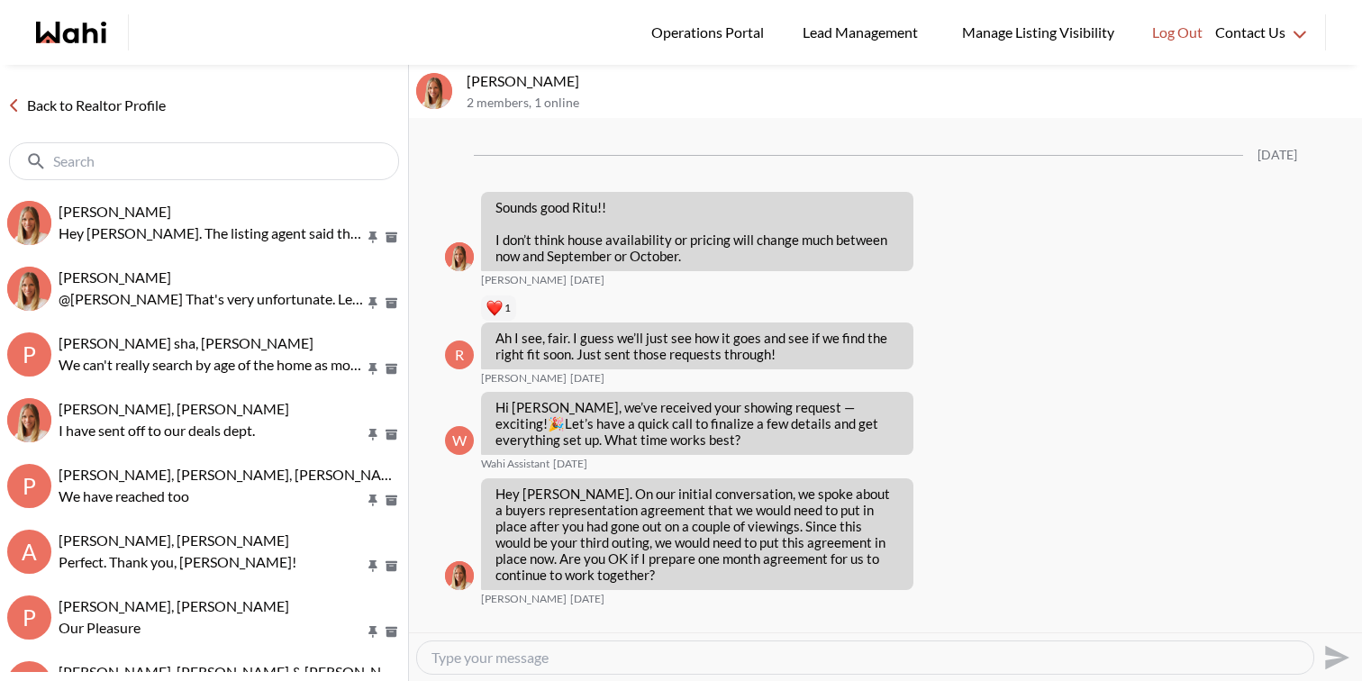
scroll to position [2296, 0]
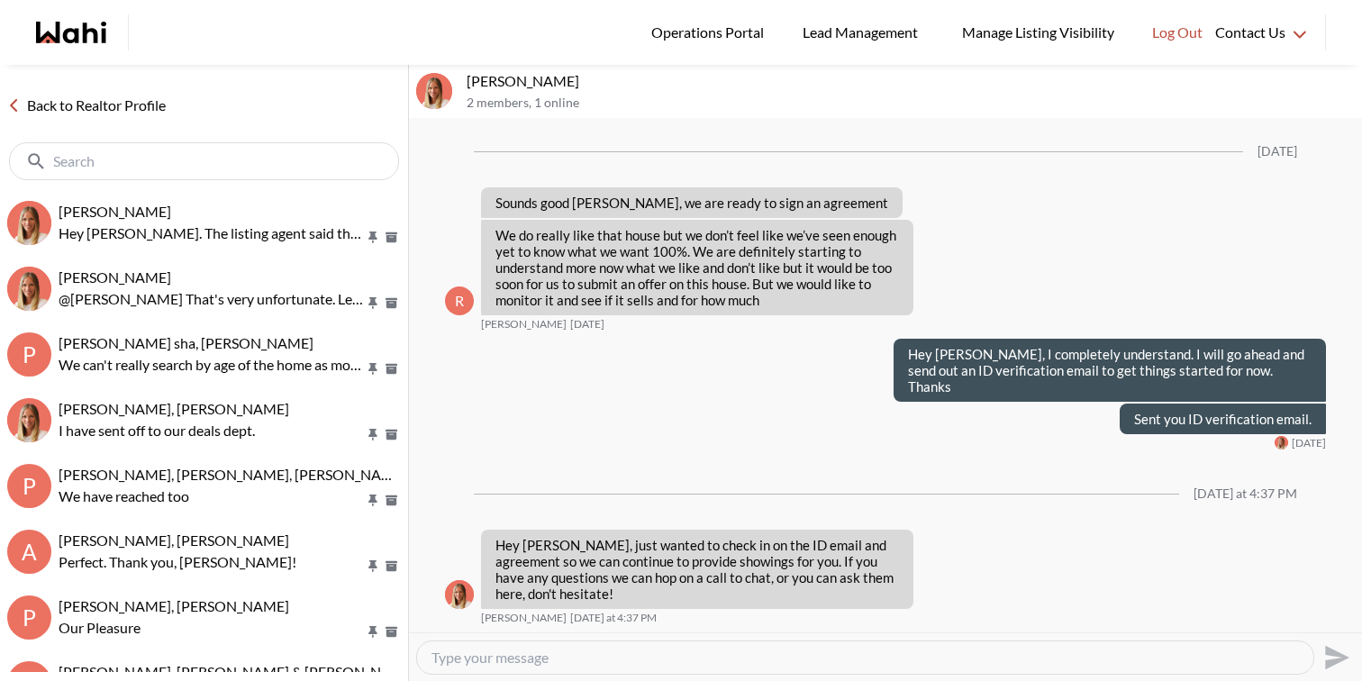
click at [540, 661] on textarea "Type your message" at bounding box center [864, 657] width 867 height 18
paste textarea "Hi @Ritu Gill - Please note 30 Sunnyridge Ave is coming back on the market. The…"
type textarea "Hi @Ritu Gill - Please note 30 Sunnyridge Ave is coming back on the market. The…"
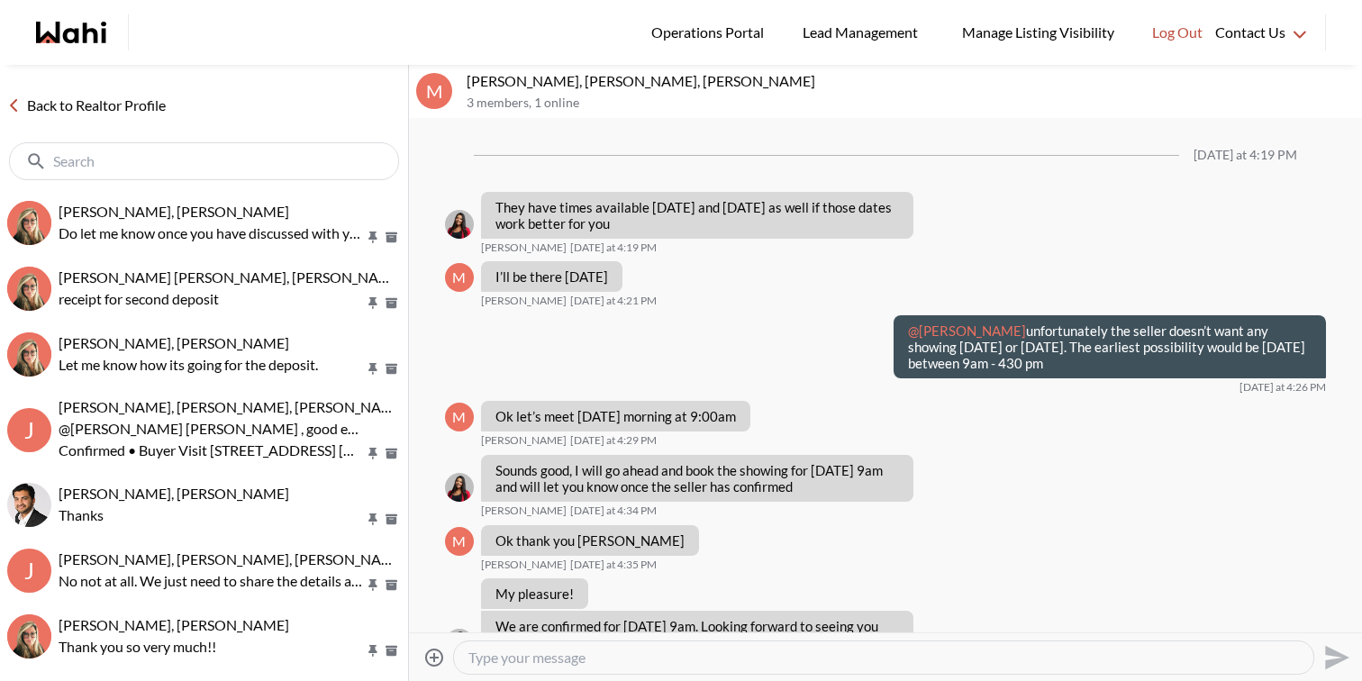
scroll to position [1153, 0]
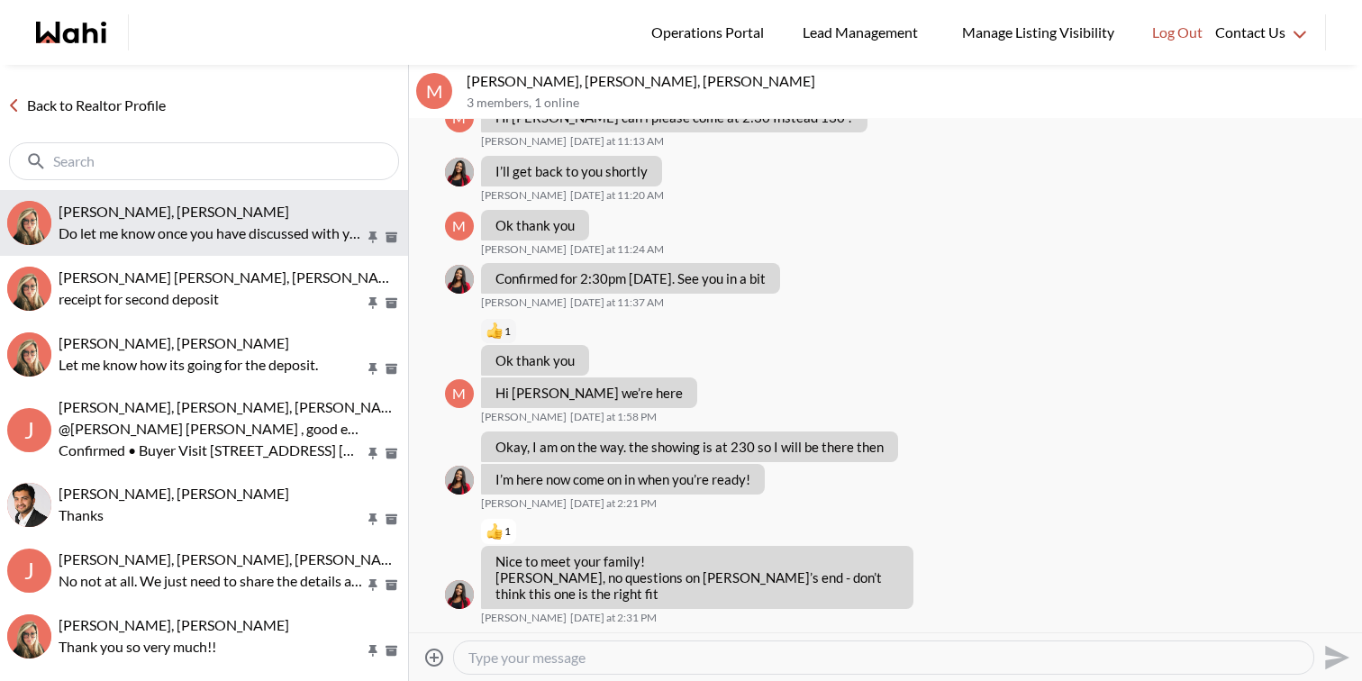
click at [213, 195] on button "[PERSON_NAME], [PERSON_NAME] let me know once you have discussed with your husb…" at bounding box center [204, 223] width 408 height 66
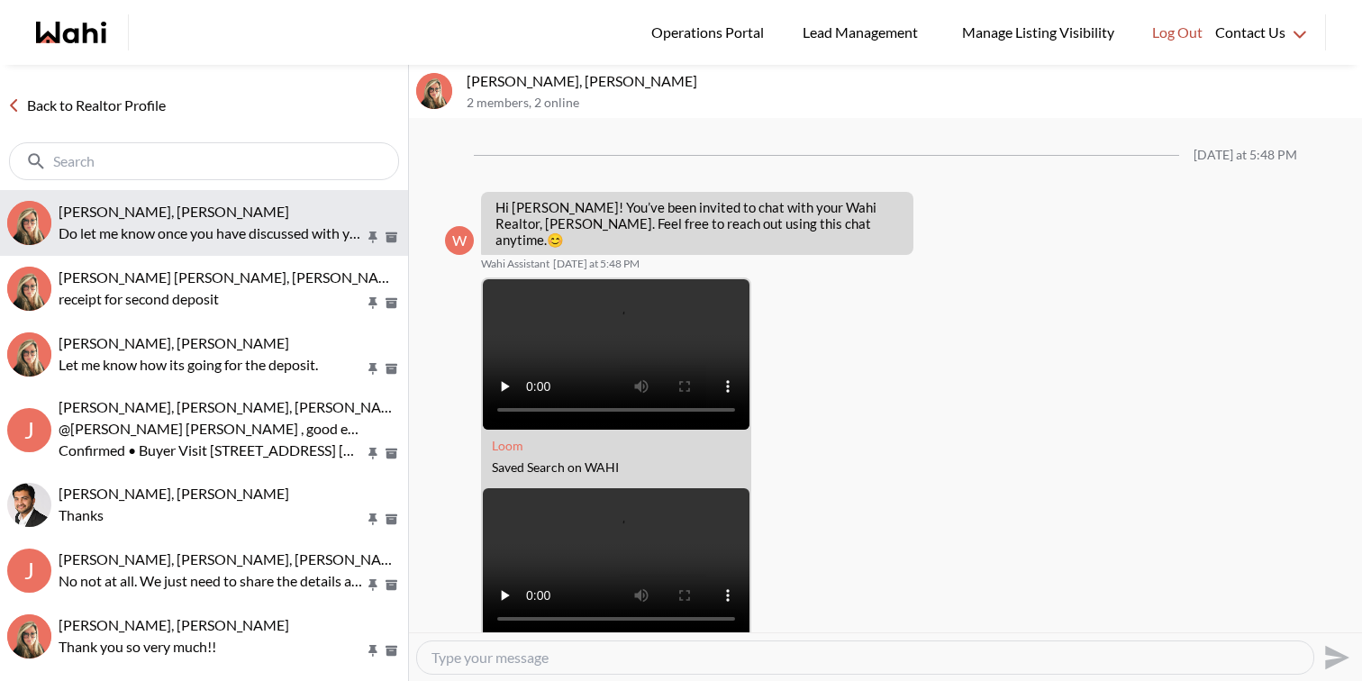
scroll to position [473, 0]
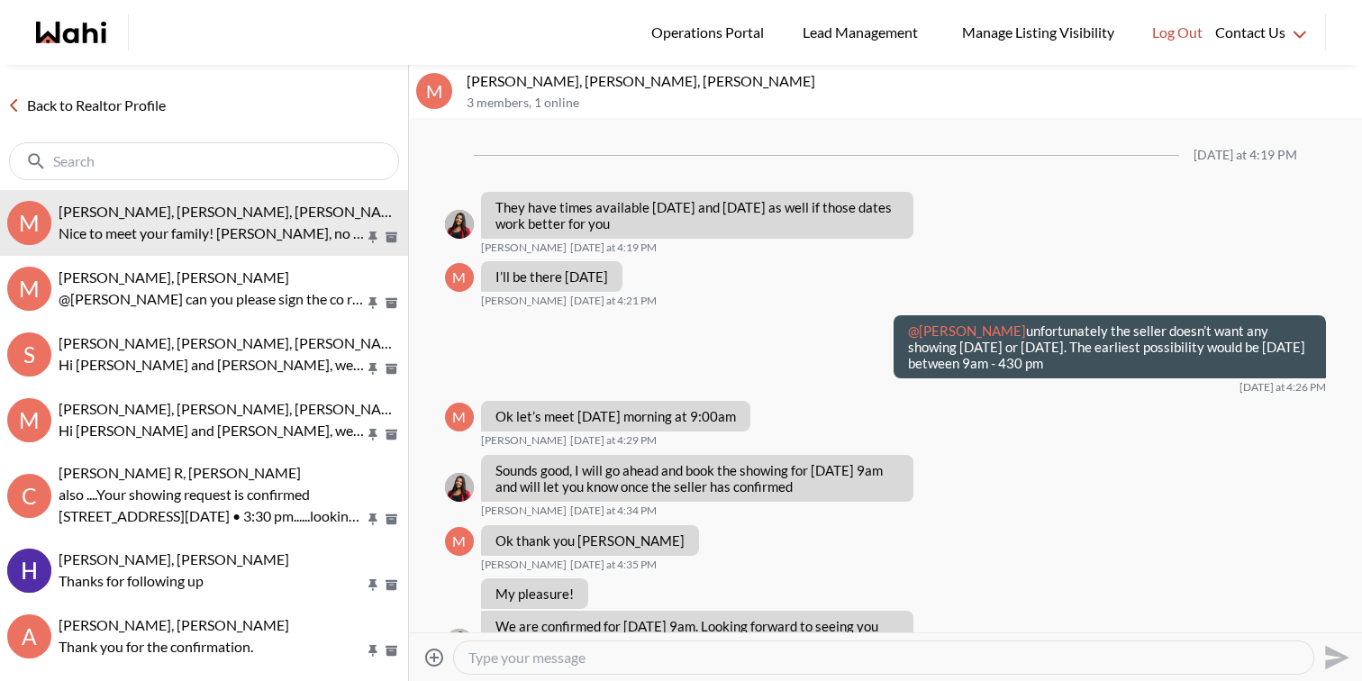
scroll to position [1153, 0]
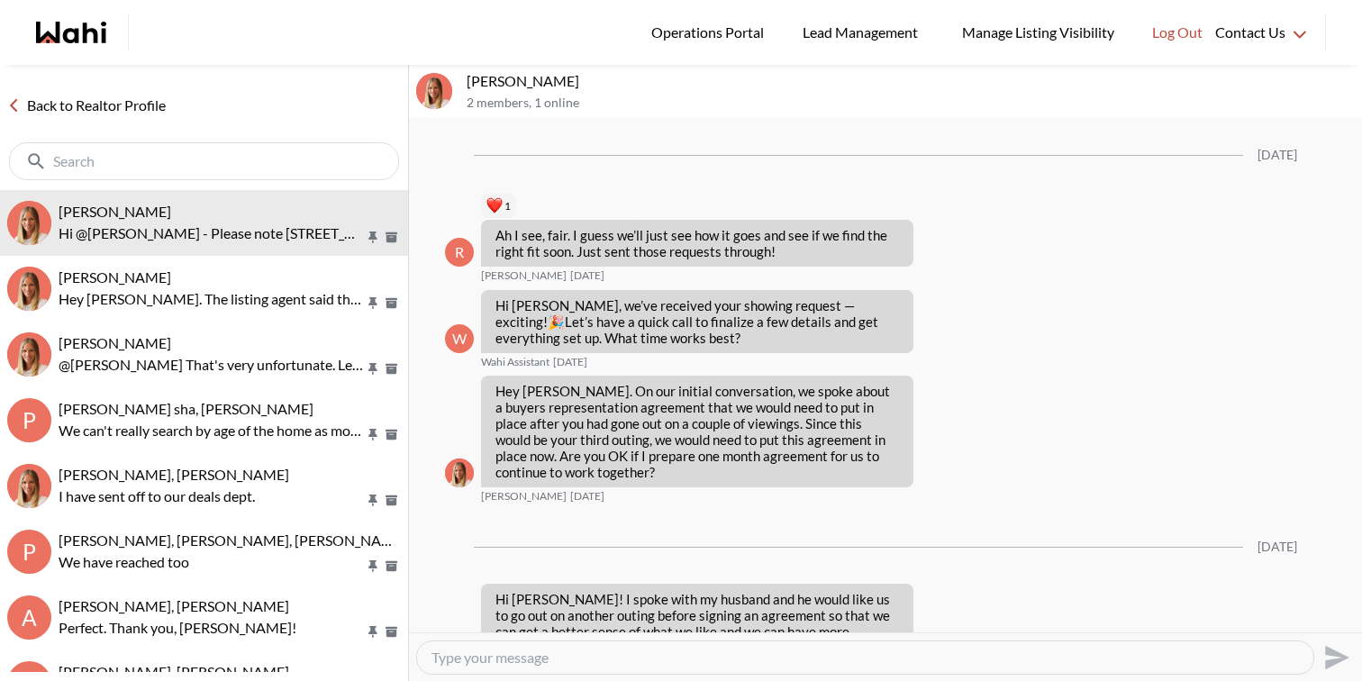
scroll to position [2352, 0]
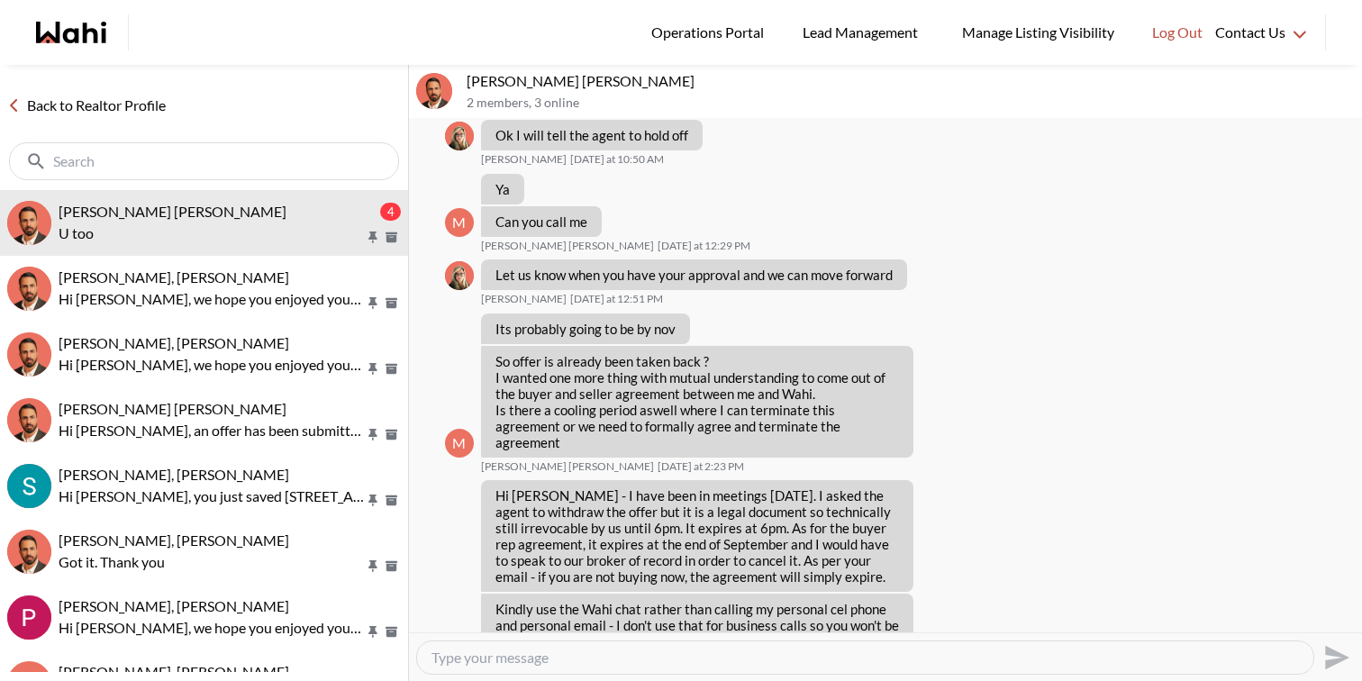
scroll to position [979, 0]
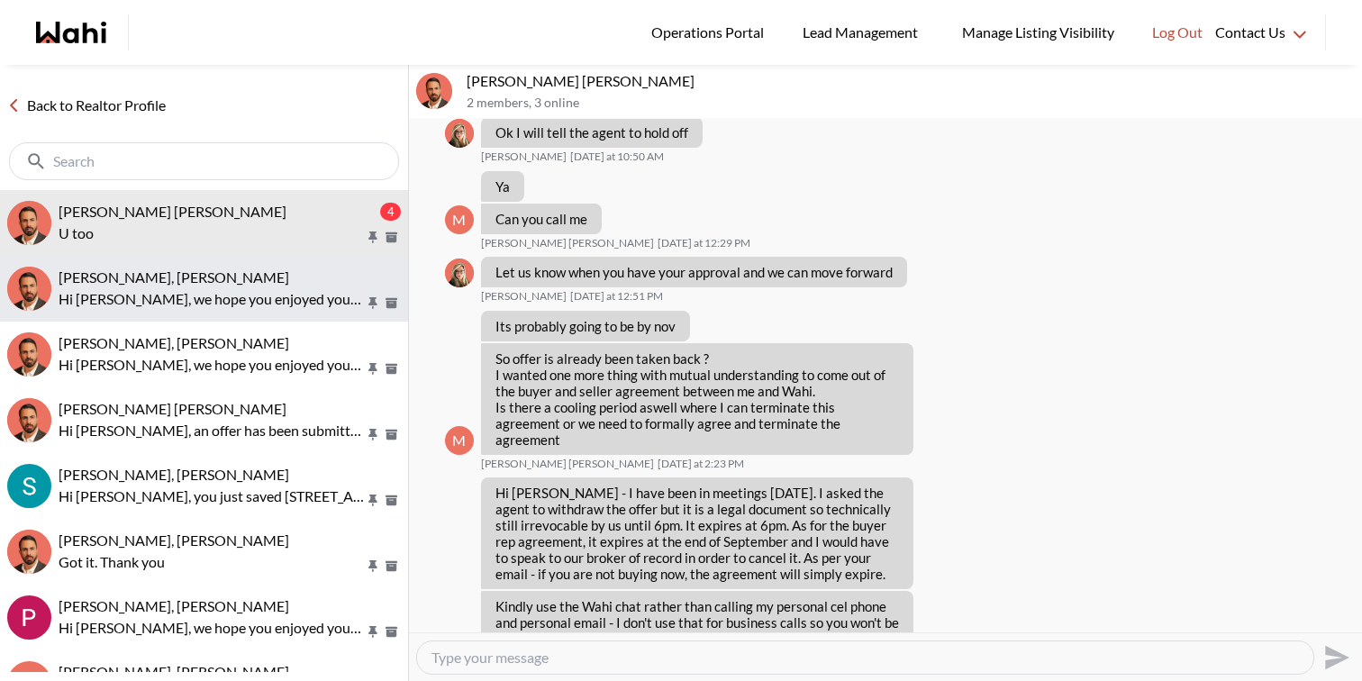
click at [285, 286] on div "Josh Hortaleza, Behnam Hi Josh, we hope you enjoyed your showings! Did the prop…" at bounding box center [230, 288] width 342 height 41
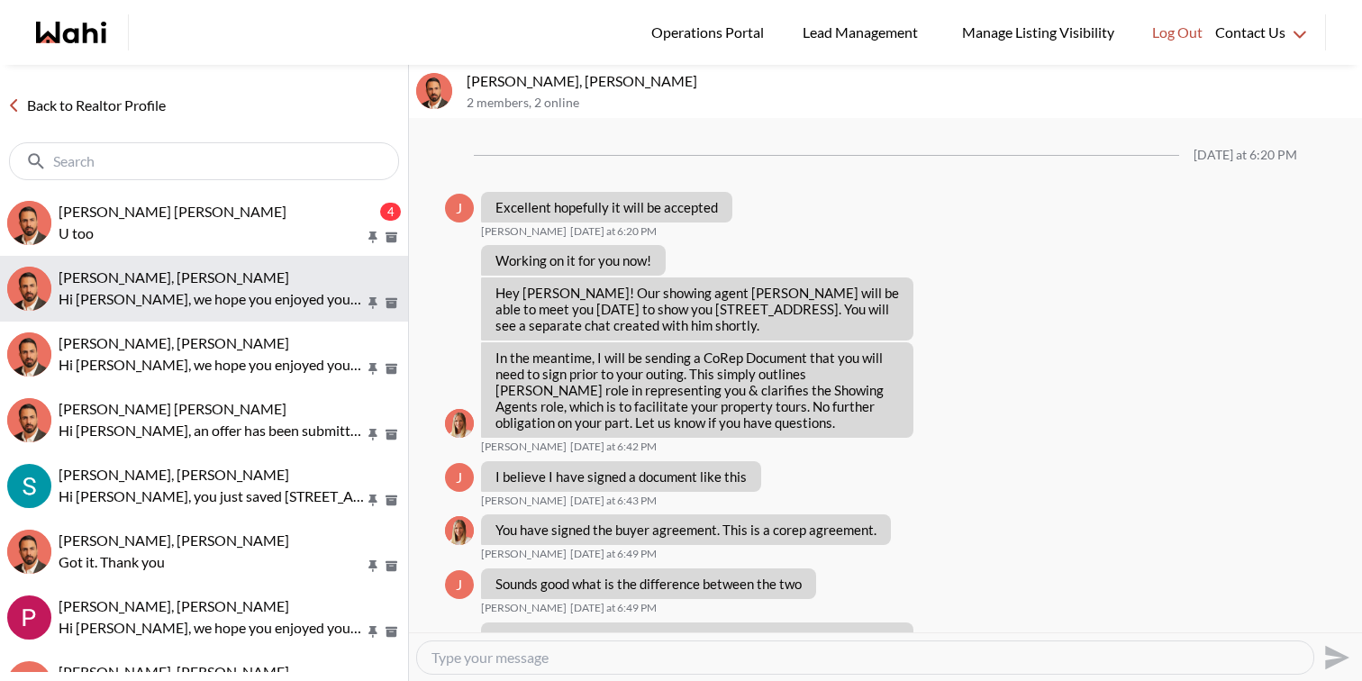
scroll to position [1681, 0]
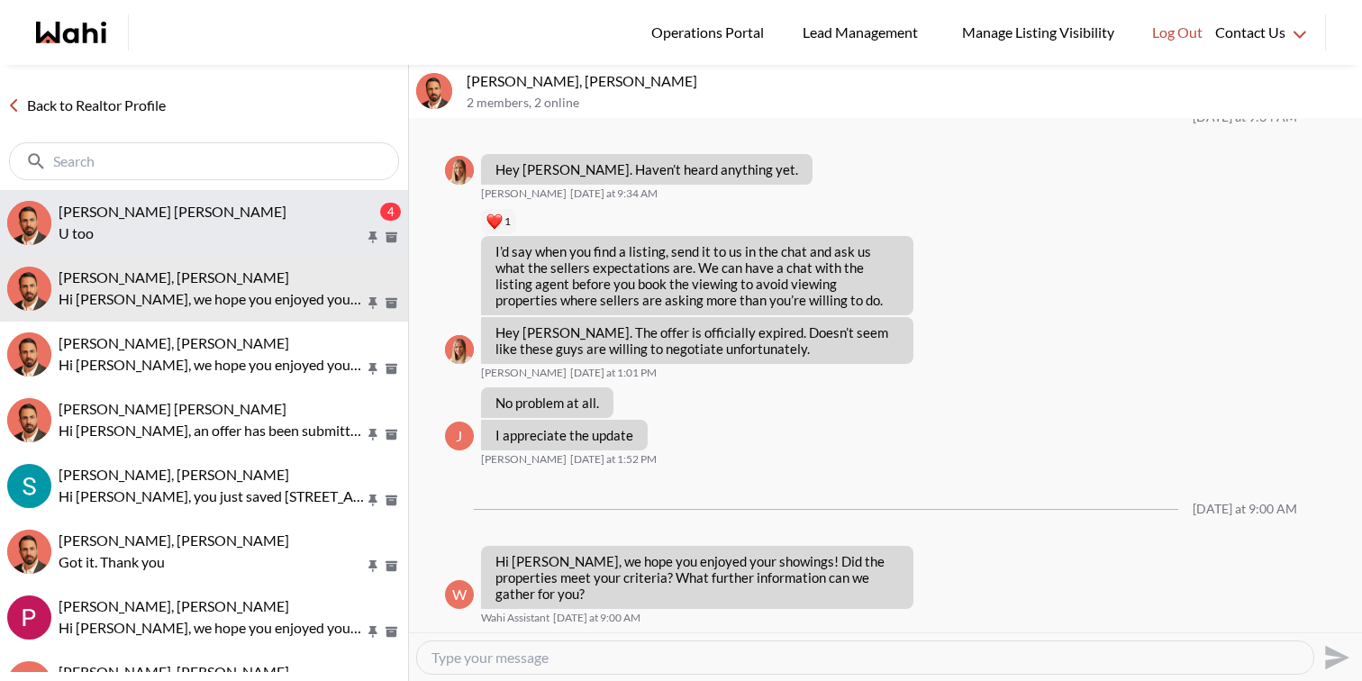
click at [295, 222] on p "U too" at bounding box center [212, 233] width 306 height 22
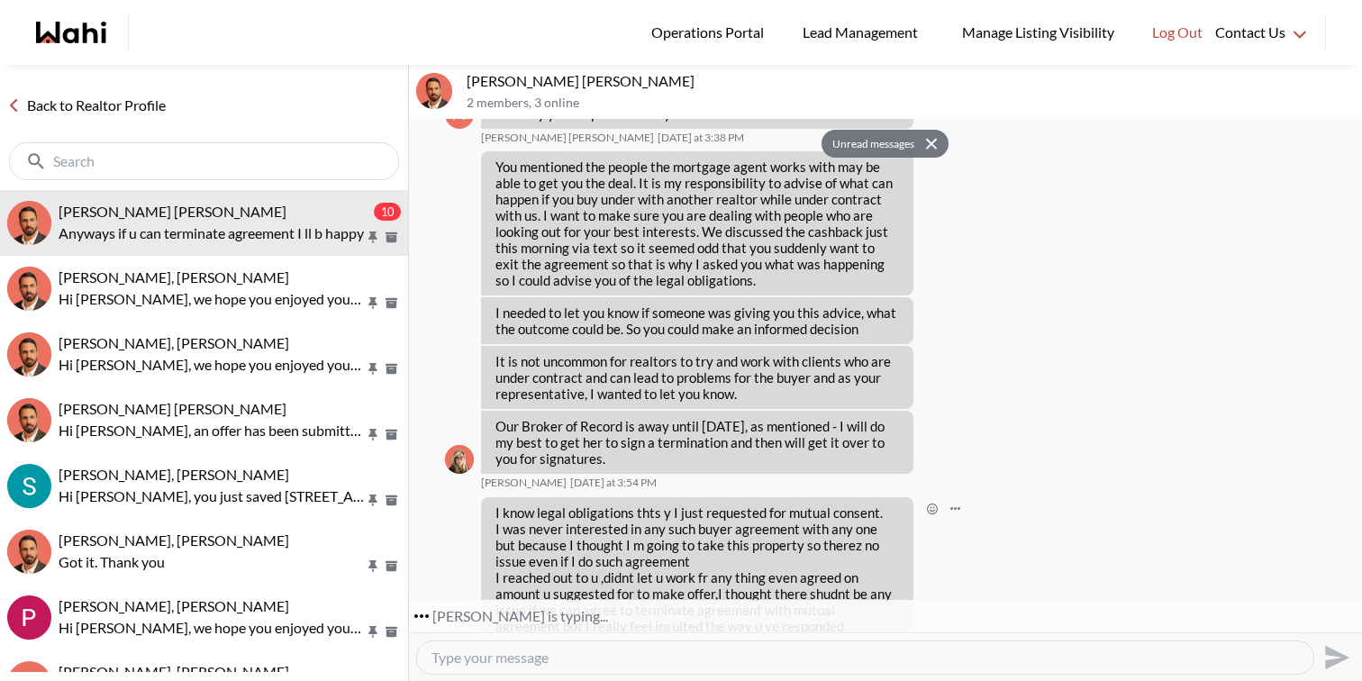
scroll to position [2848, 0]
click at [934, 149] on icon at bounding box center [931, 144] width 13 height 12
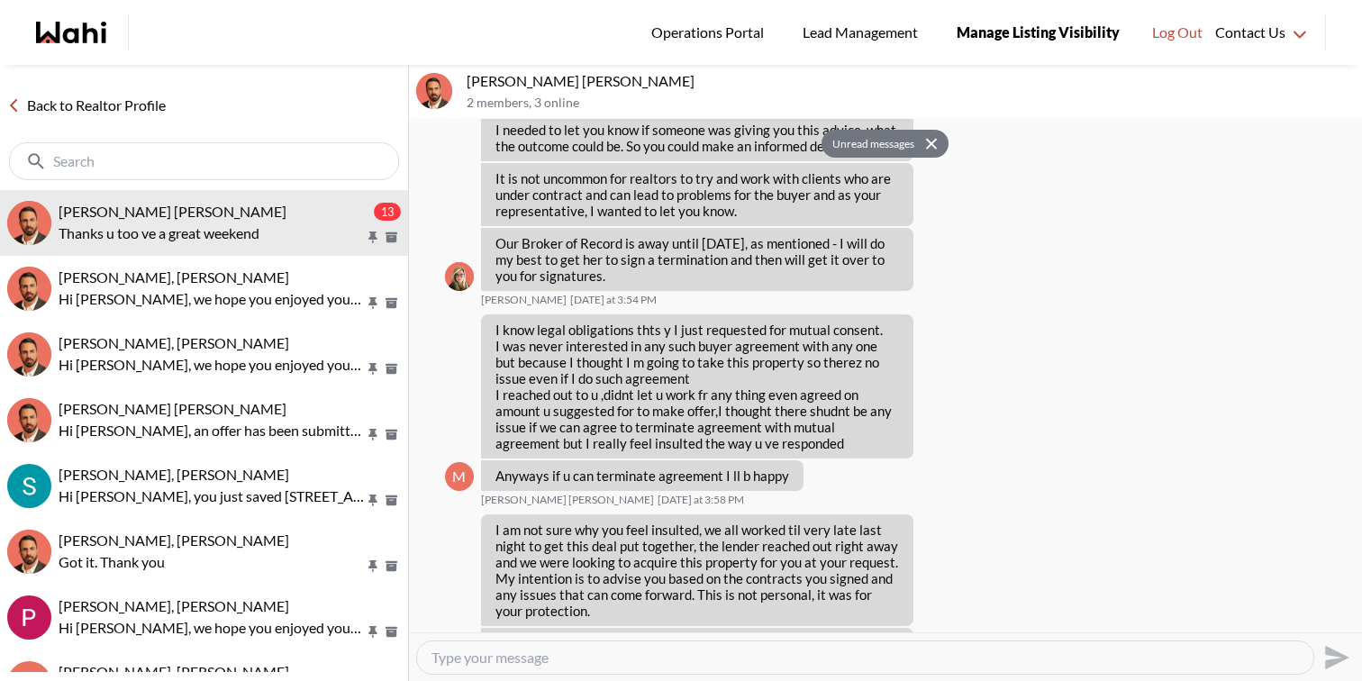
scroll to position [3086, 0]
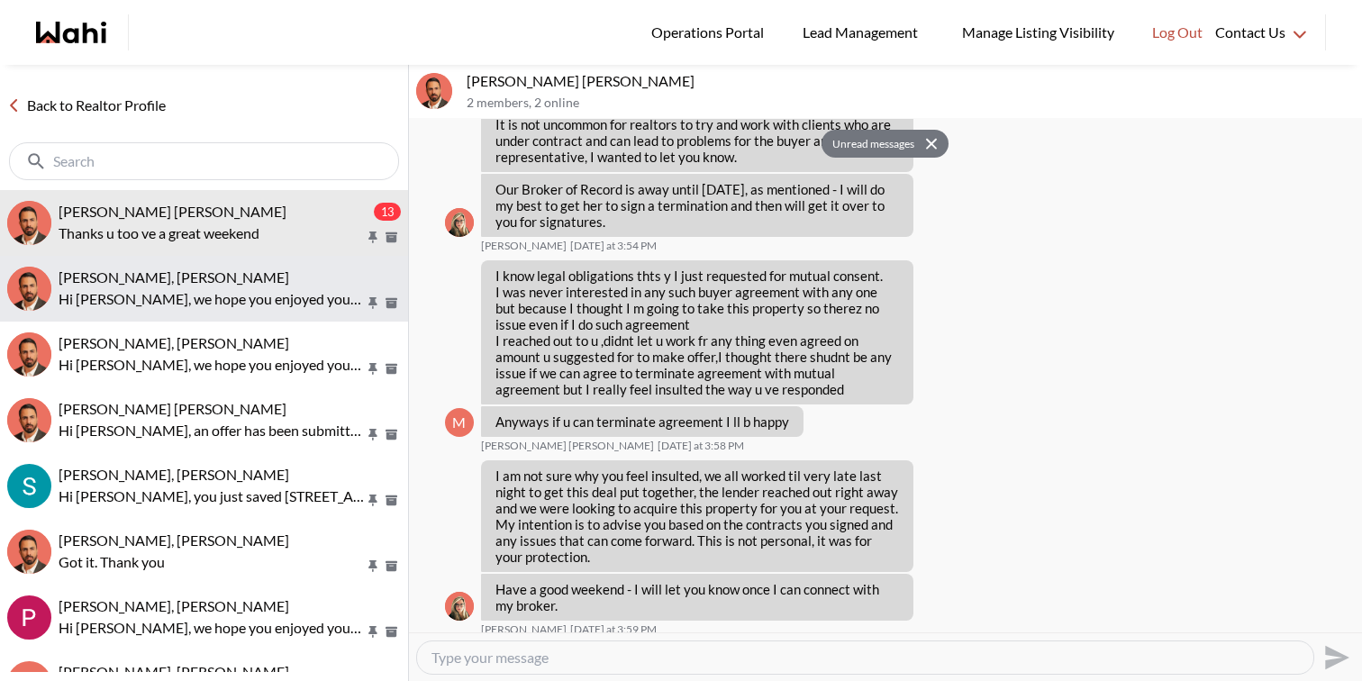
click at [125, 313] on button "Josh Hortaleza, Behnam Hi Josh, we hope you enjoyed your showings! Did the prop…" at bounding box center [204, 289] width 408 height 66
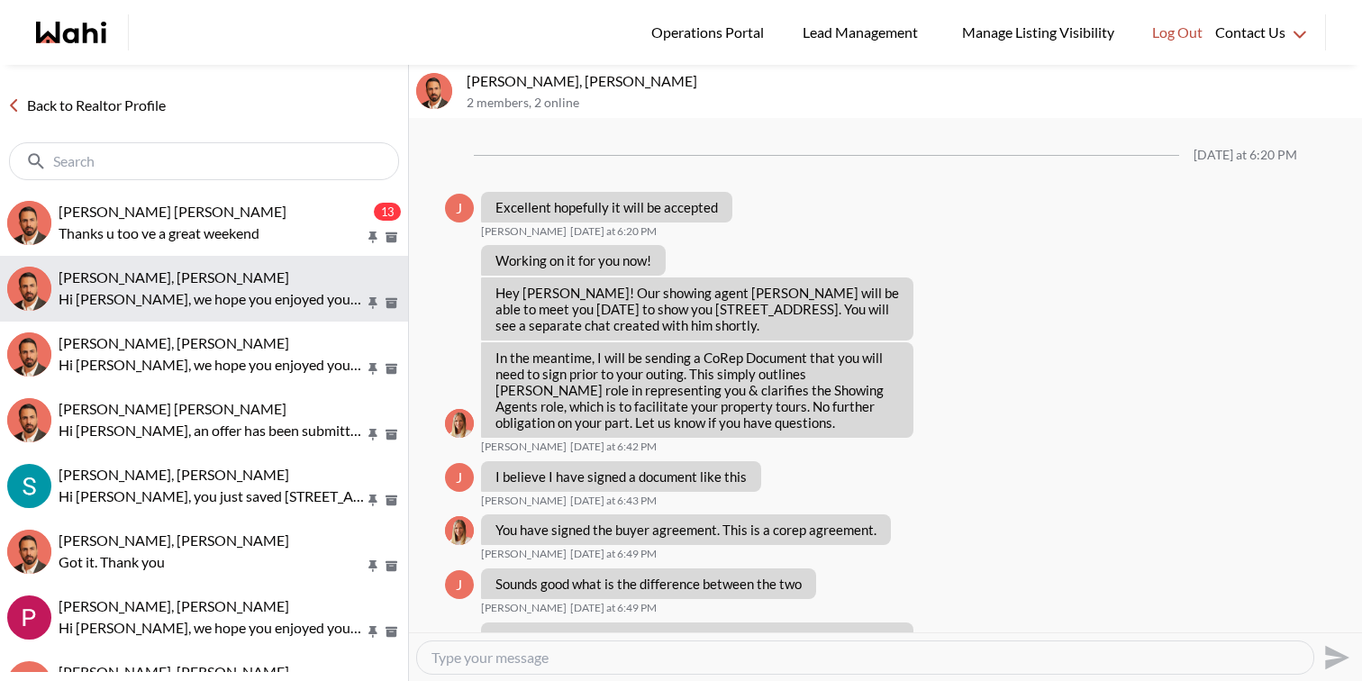
scroll to position [1681, 0]
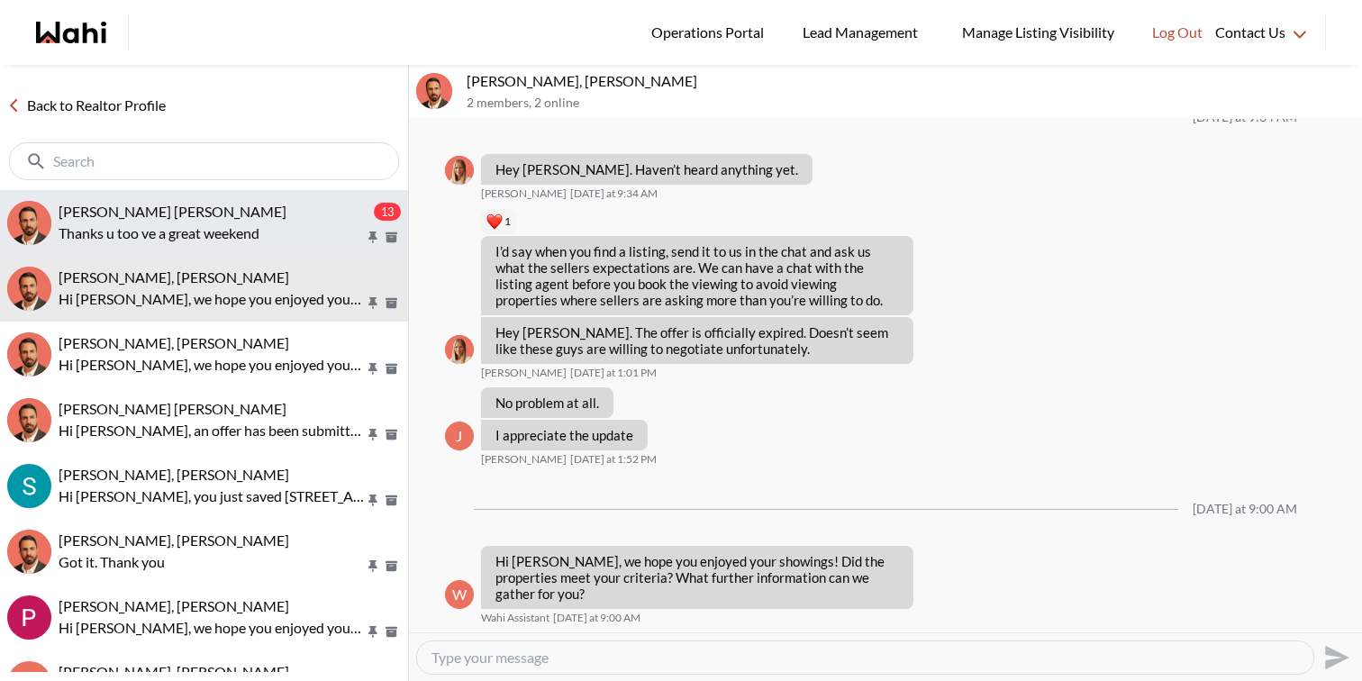
click at [195, 234] on p "Thanks u too ve a great weekend" at bounding box center [212, 233] width 306 height 22
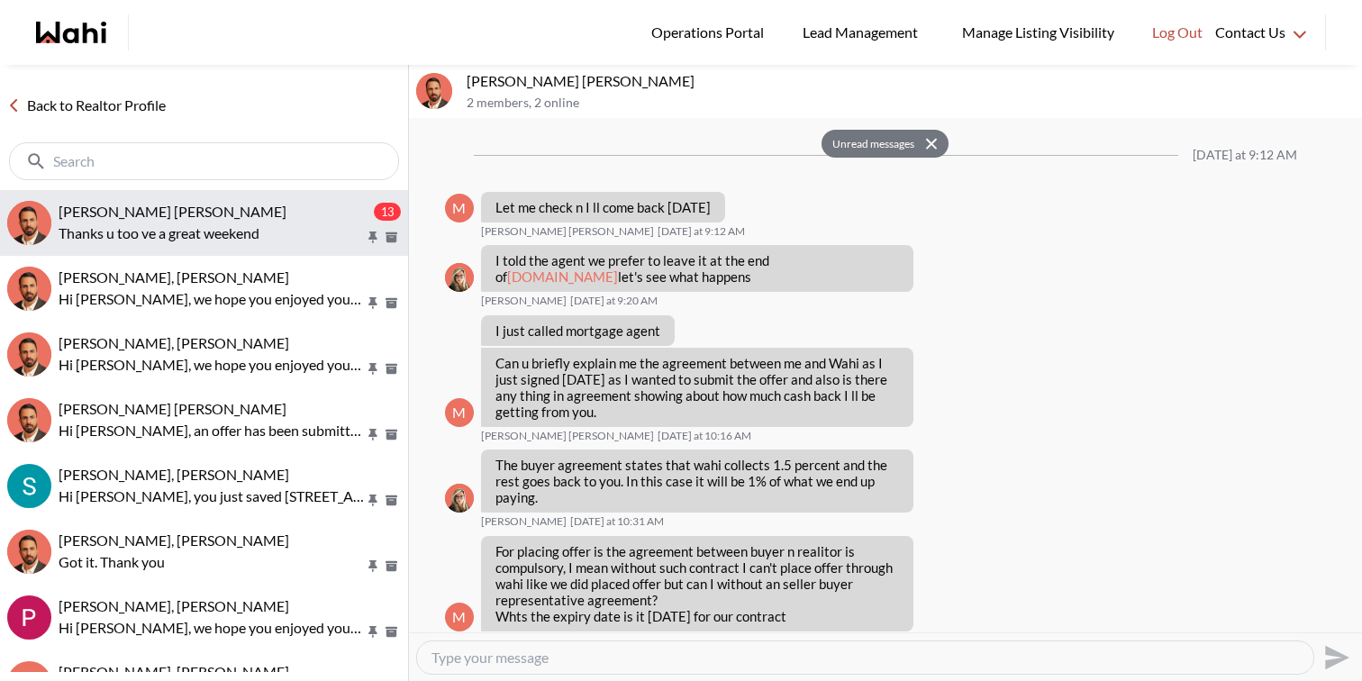
scroll to position [3065, 0]
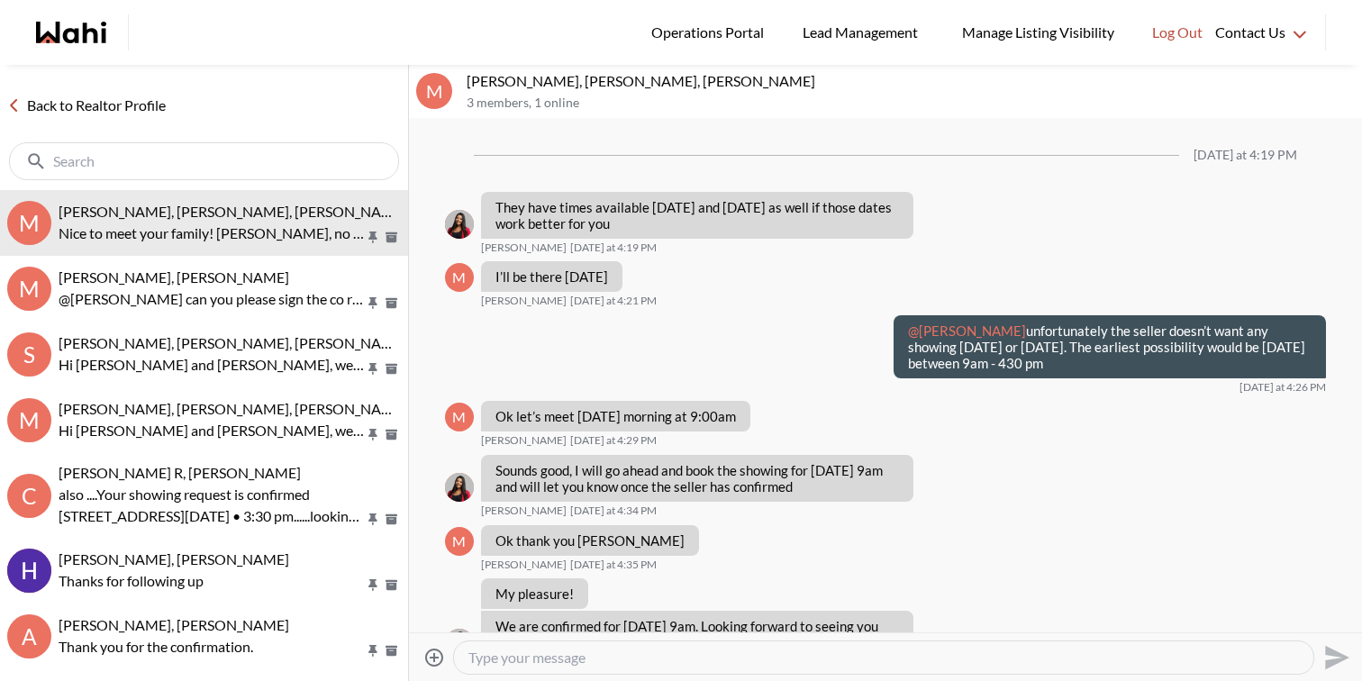
scroll to position [1153, 0]
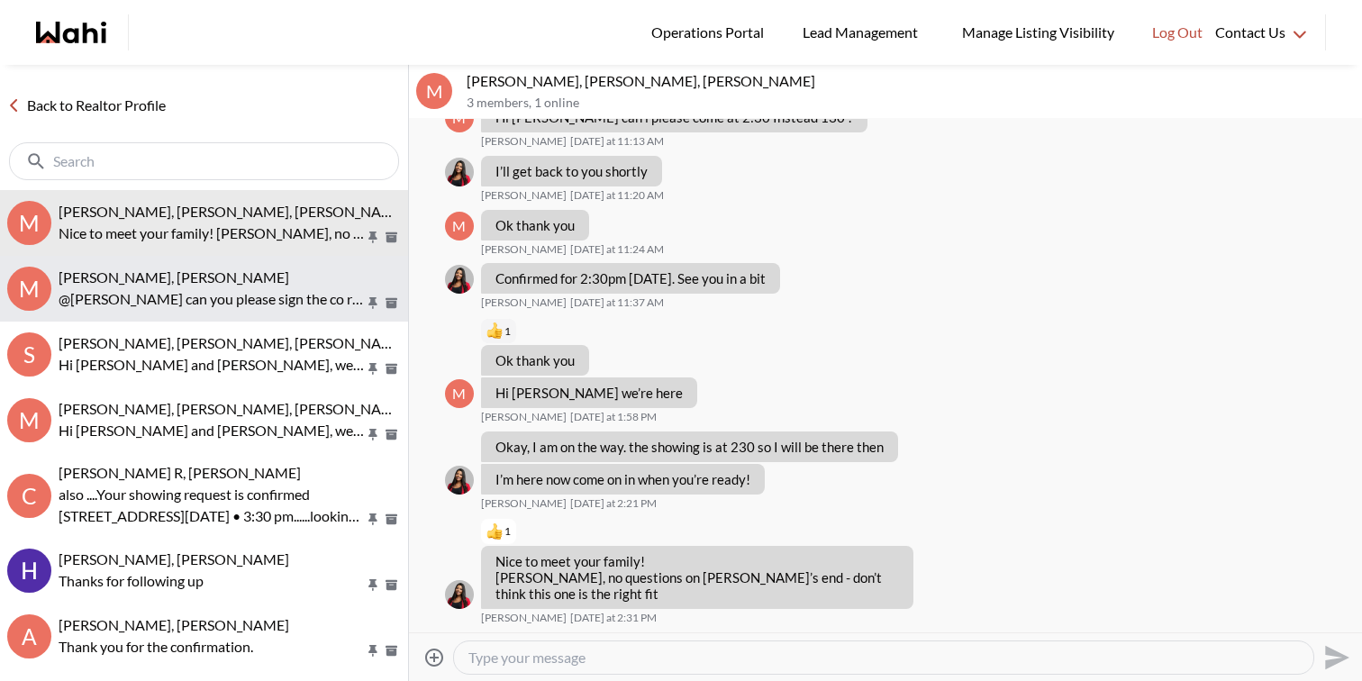
click at [245, 295] on p "@Milton Henriquez can you please sign the co rep that was sent yesterday? Thanks" at bounding box center [212, 299] width 306 height 22
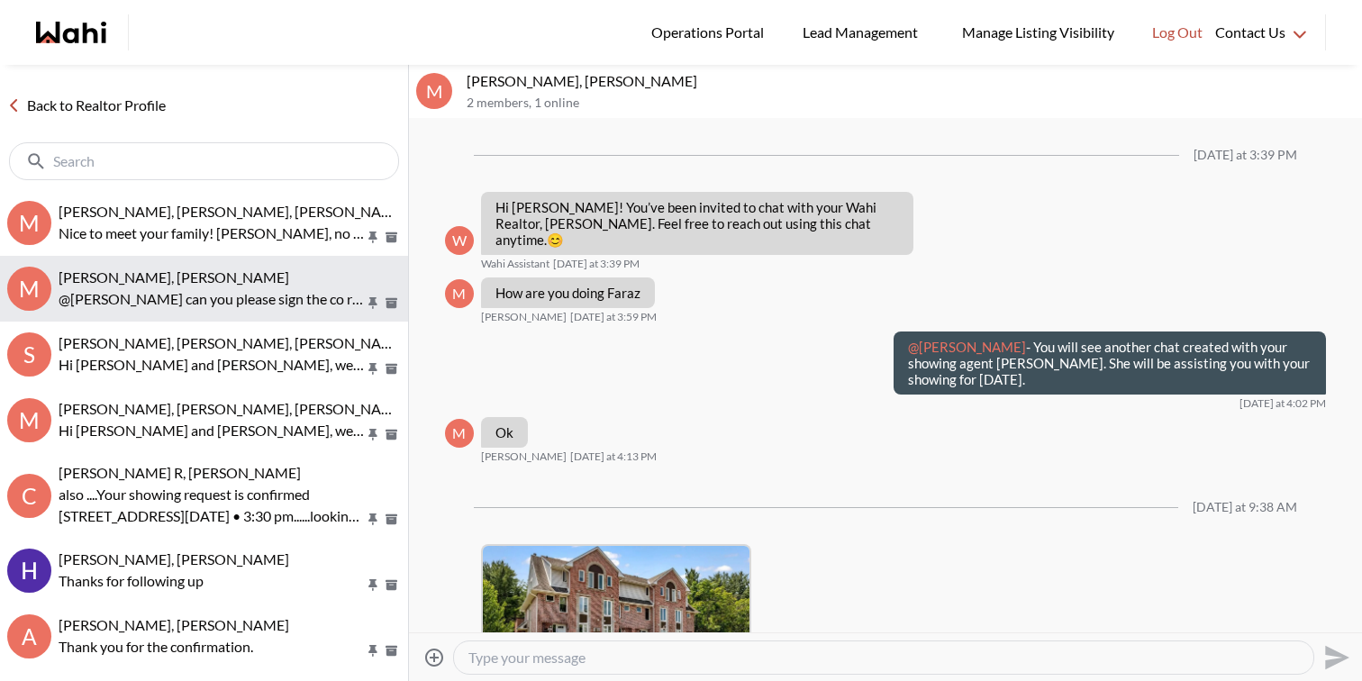
scroll to position [400, 0]
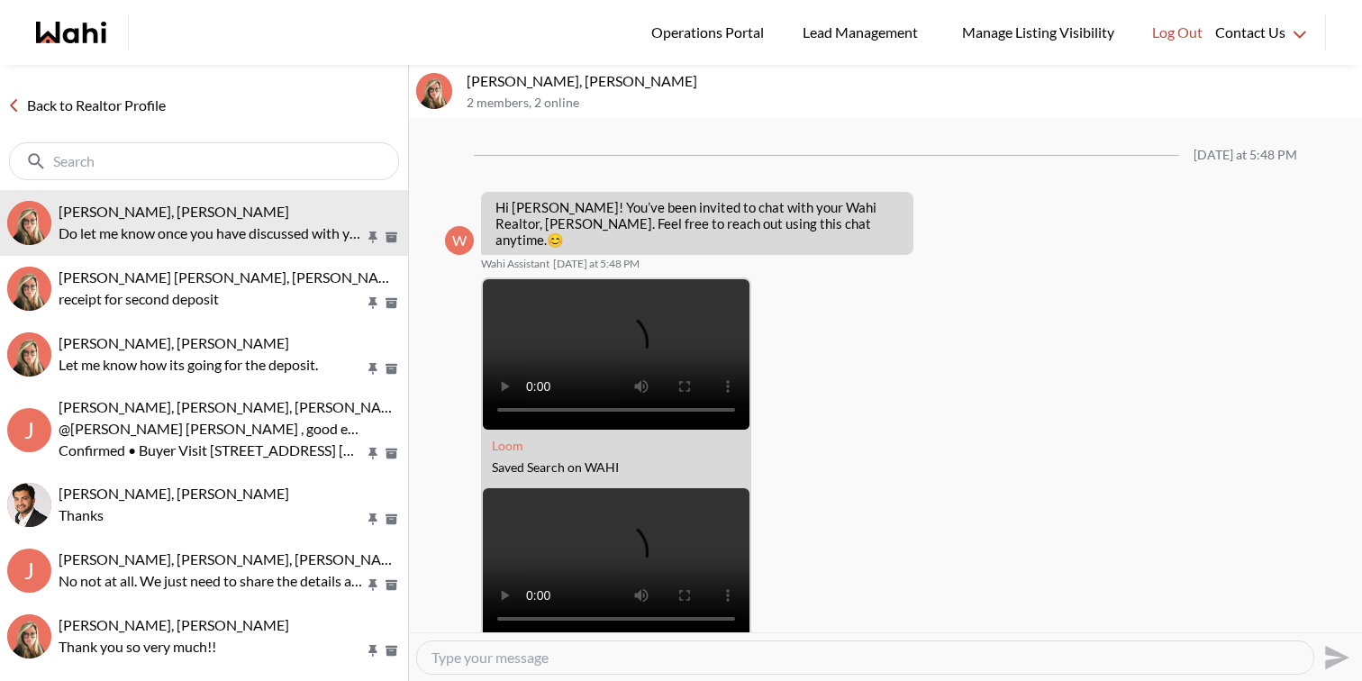
scroll to position [473, 0]
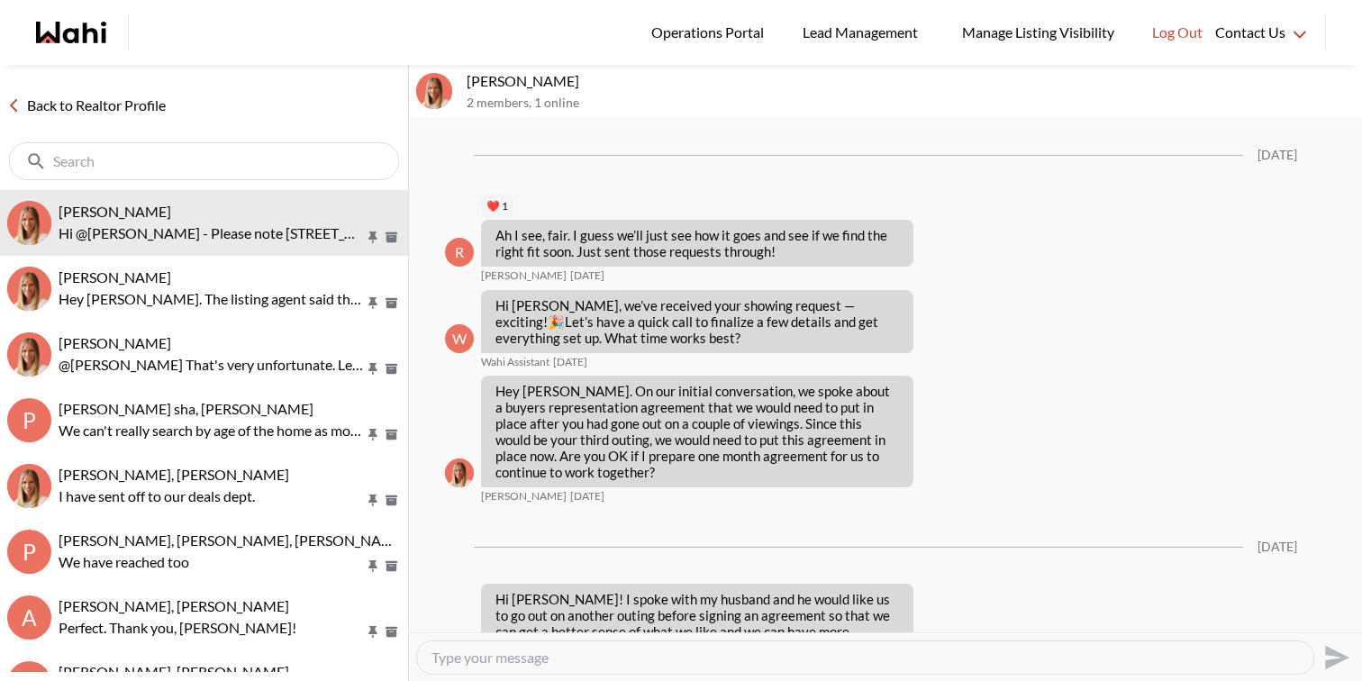
scroll to position [2352, 0]
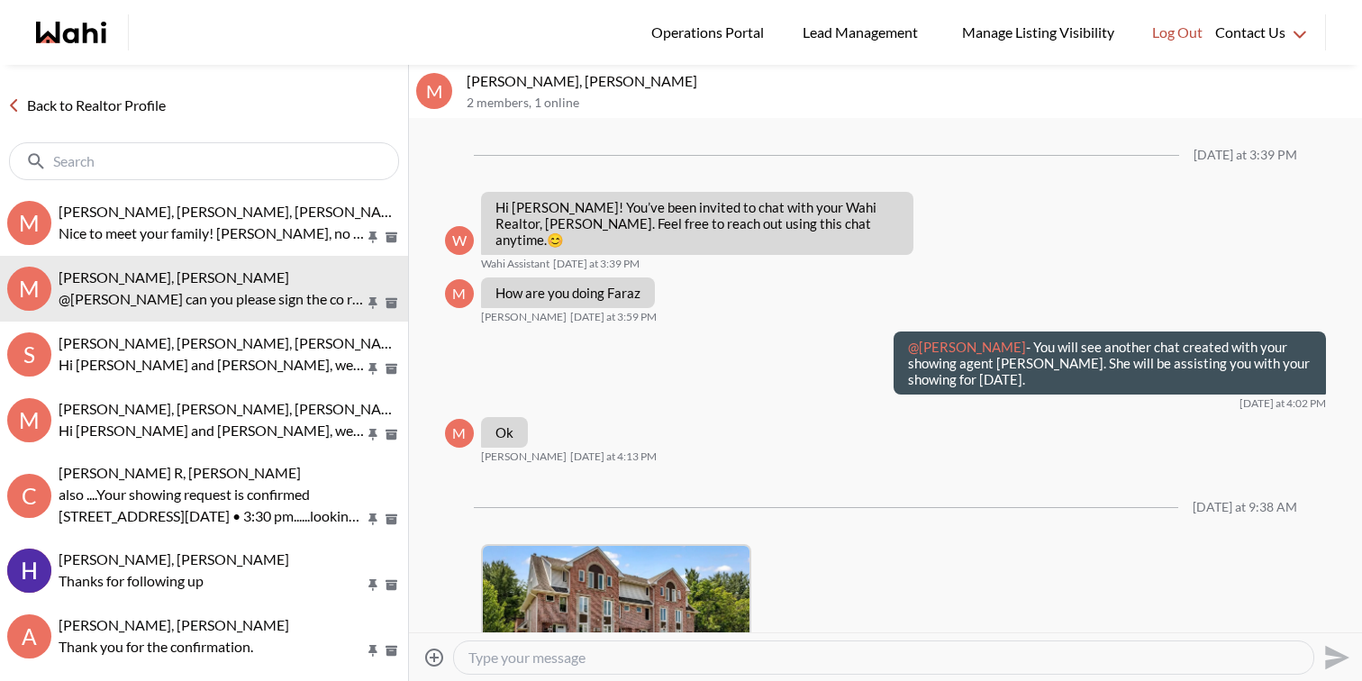
scroll to position [400, 0]
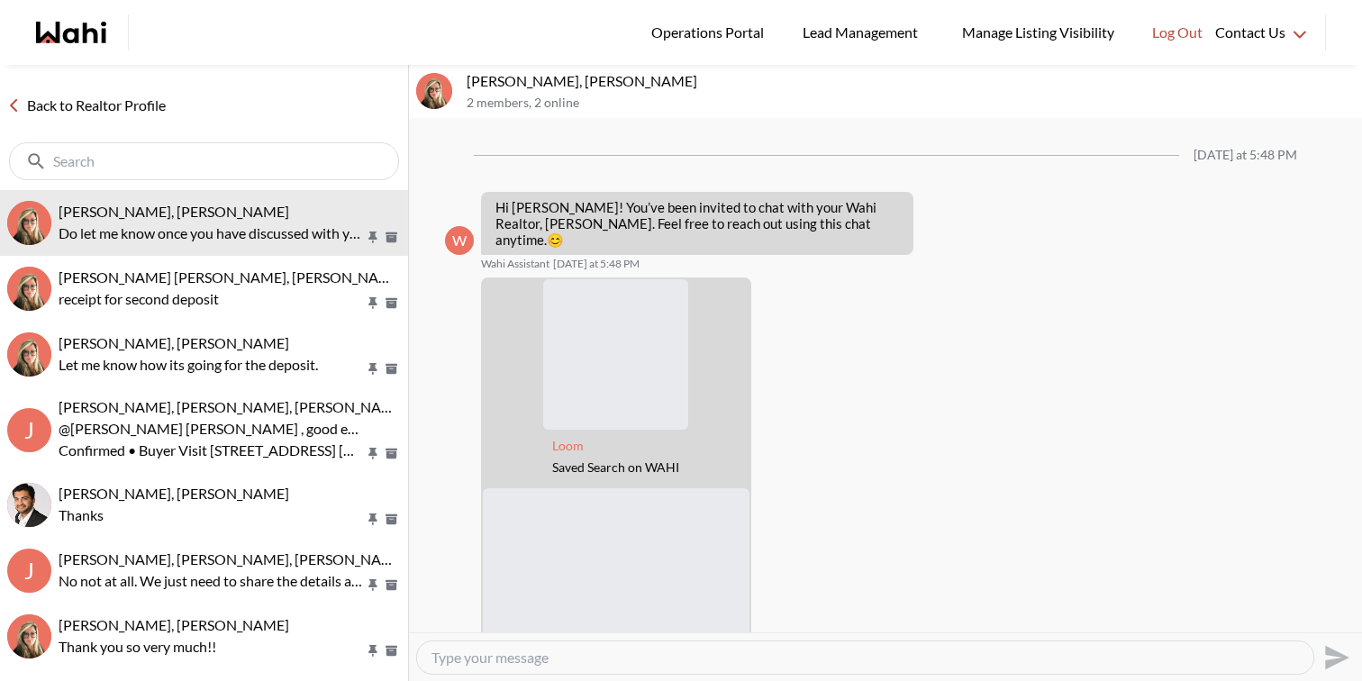
scroll to position [473, 0]
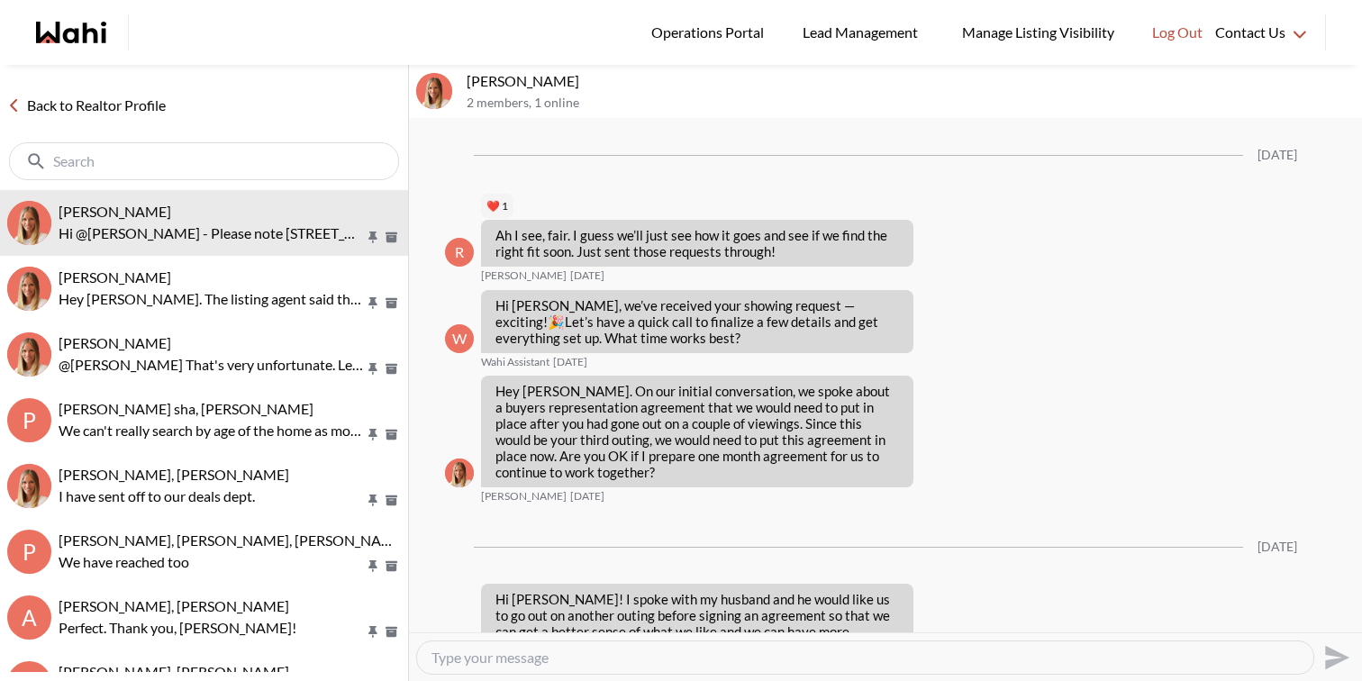
scroll to position [2352, 0]
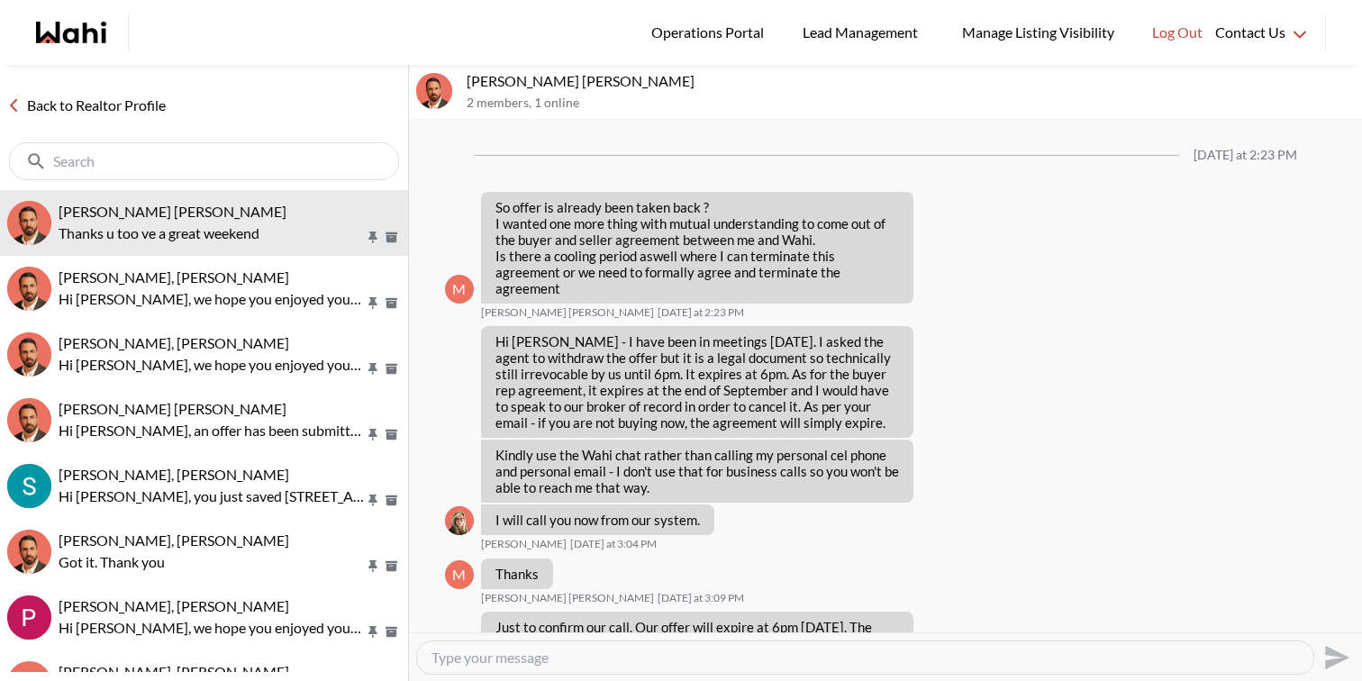
scroll to position [1861, 0]
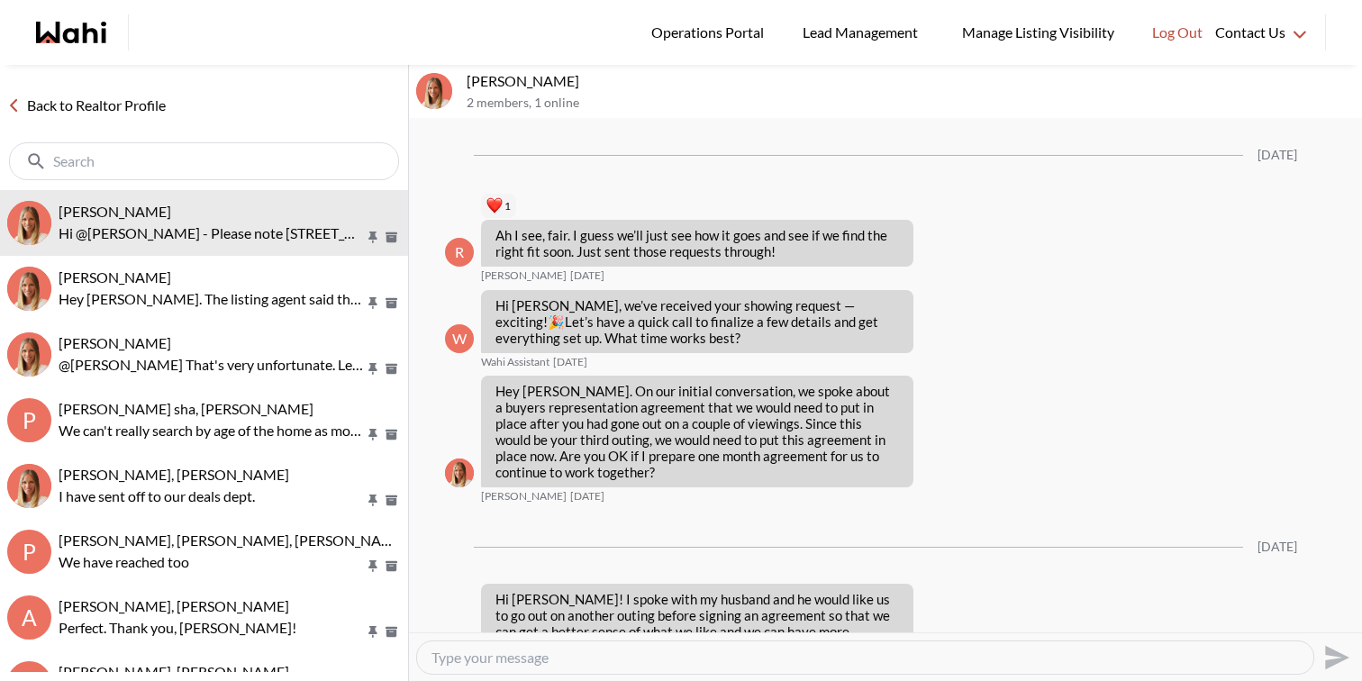
scroll to position [2352, 0]
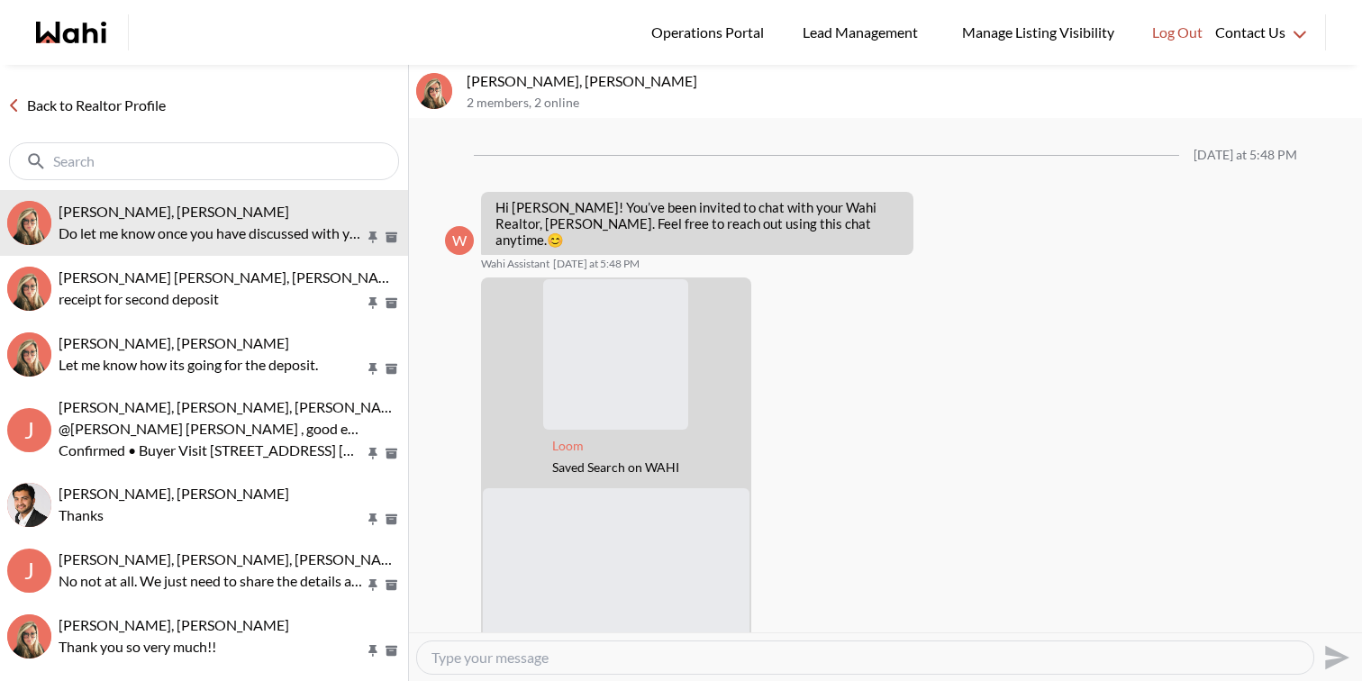
scroll to position [473, 0]
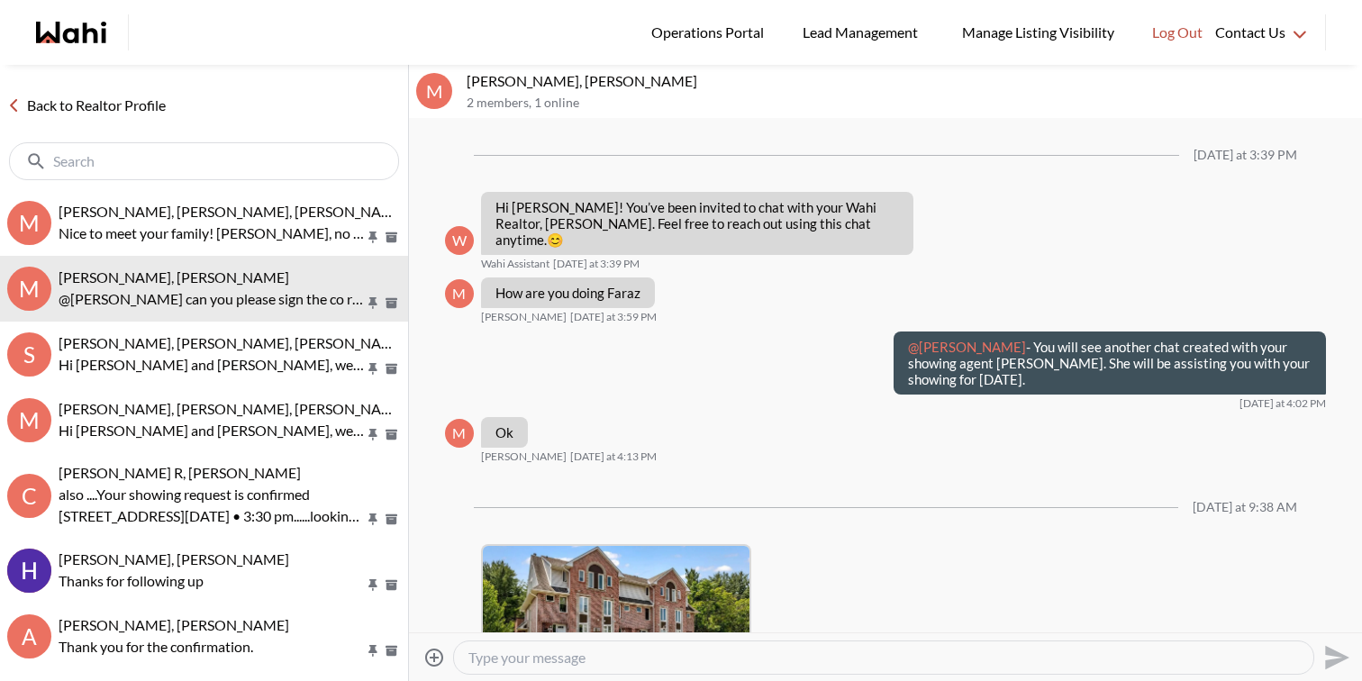
scroll to position [400, 0]
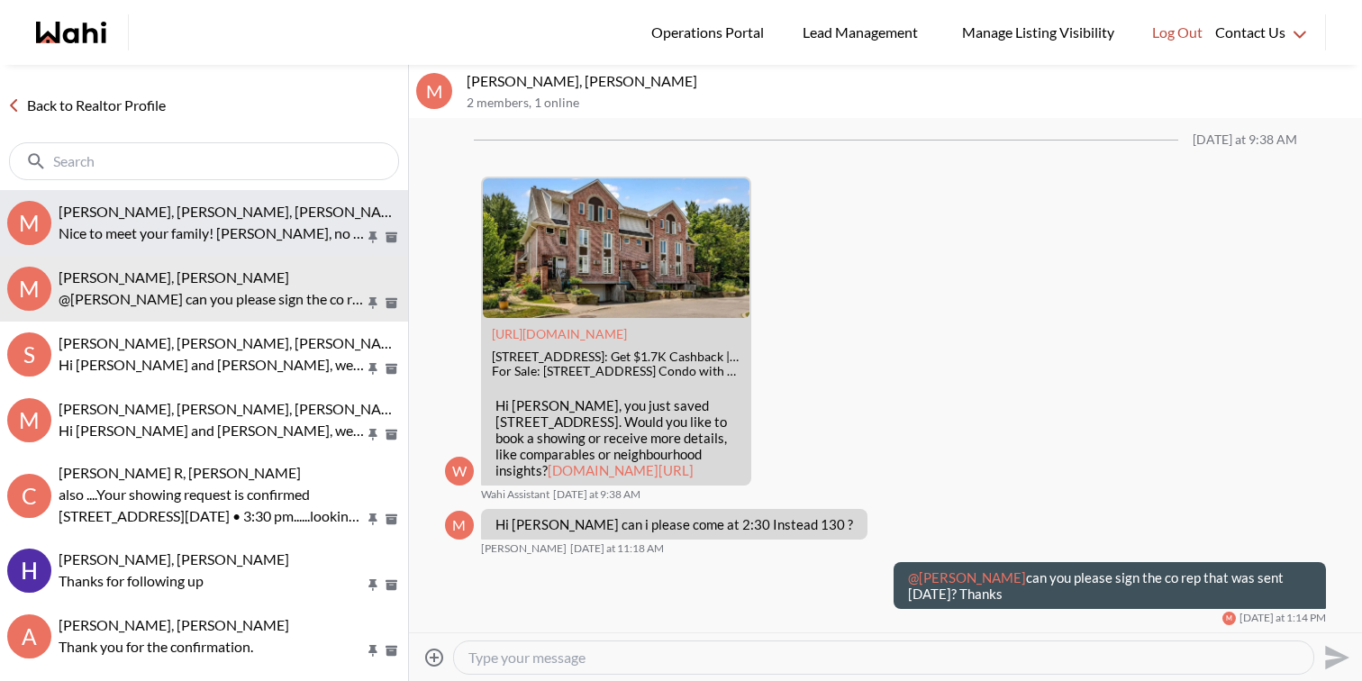
click at [271, 199] on button "M Milton Henriquez, Shannel, Faraz Nice to meet your family! Faraz, no question…" at bounding box center [204, 223] width 408 height 66
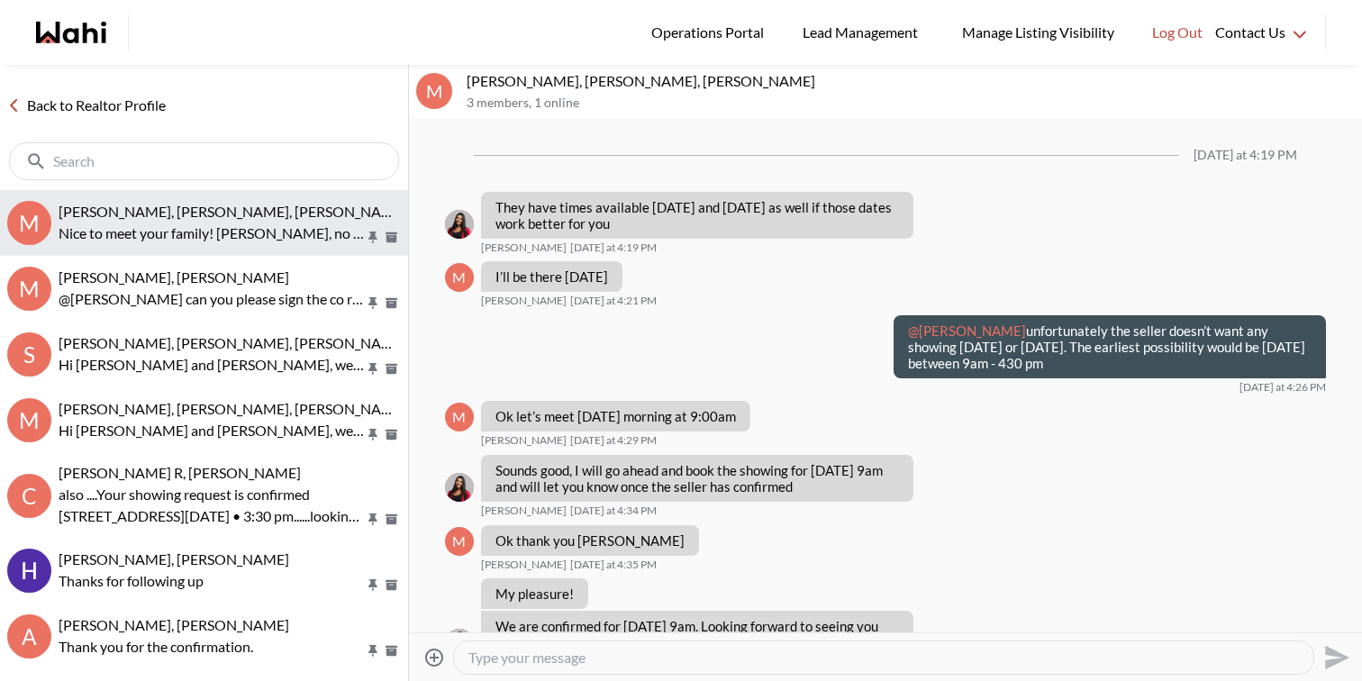
scroll to position [1153, 0]
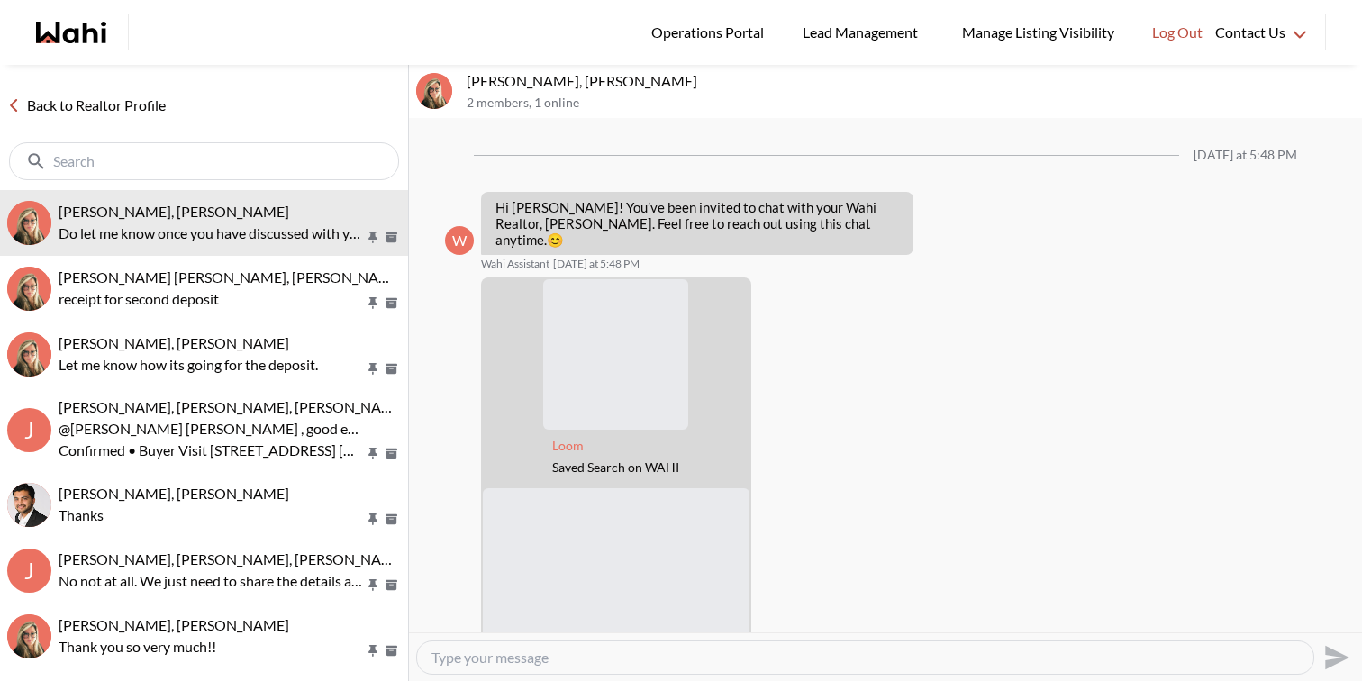
scroll to position [473, 0]
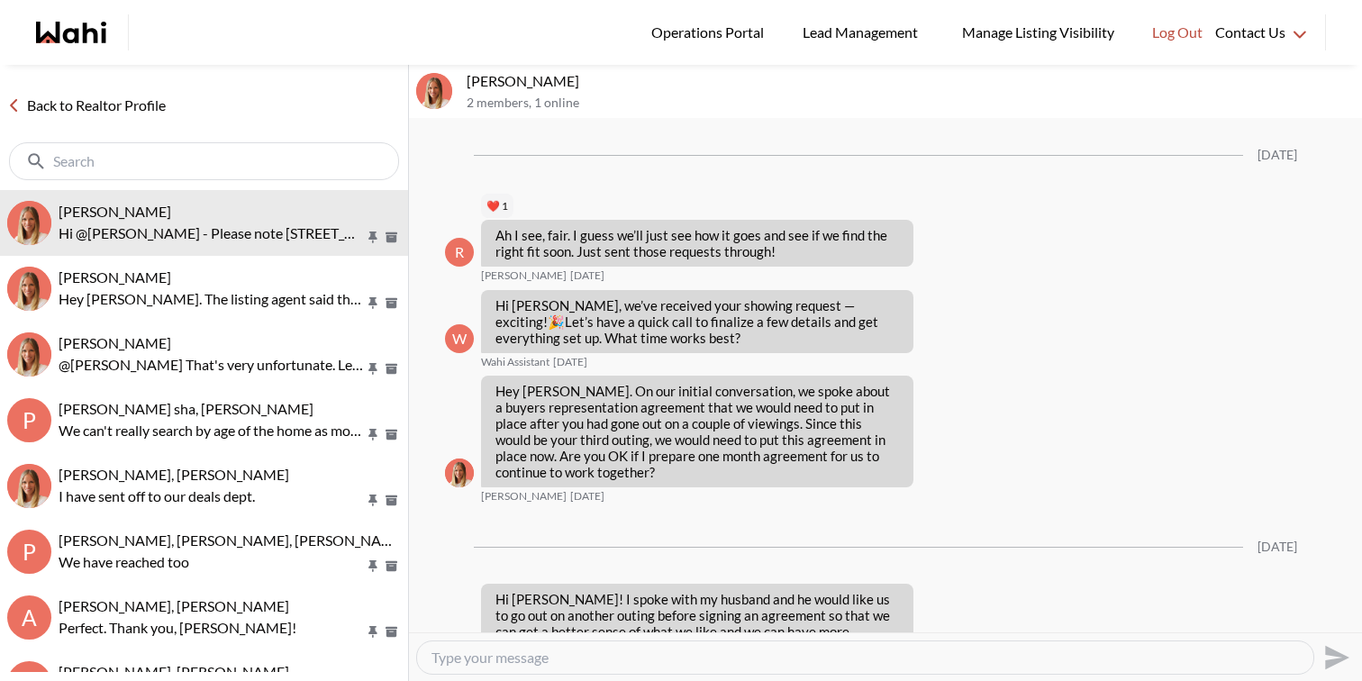
scroll to position [2352, 0]
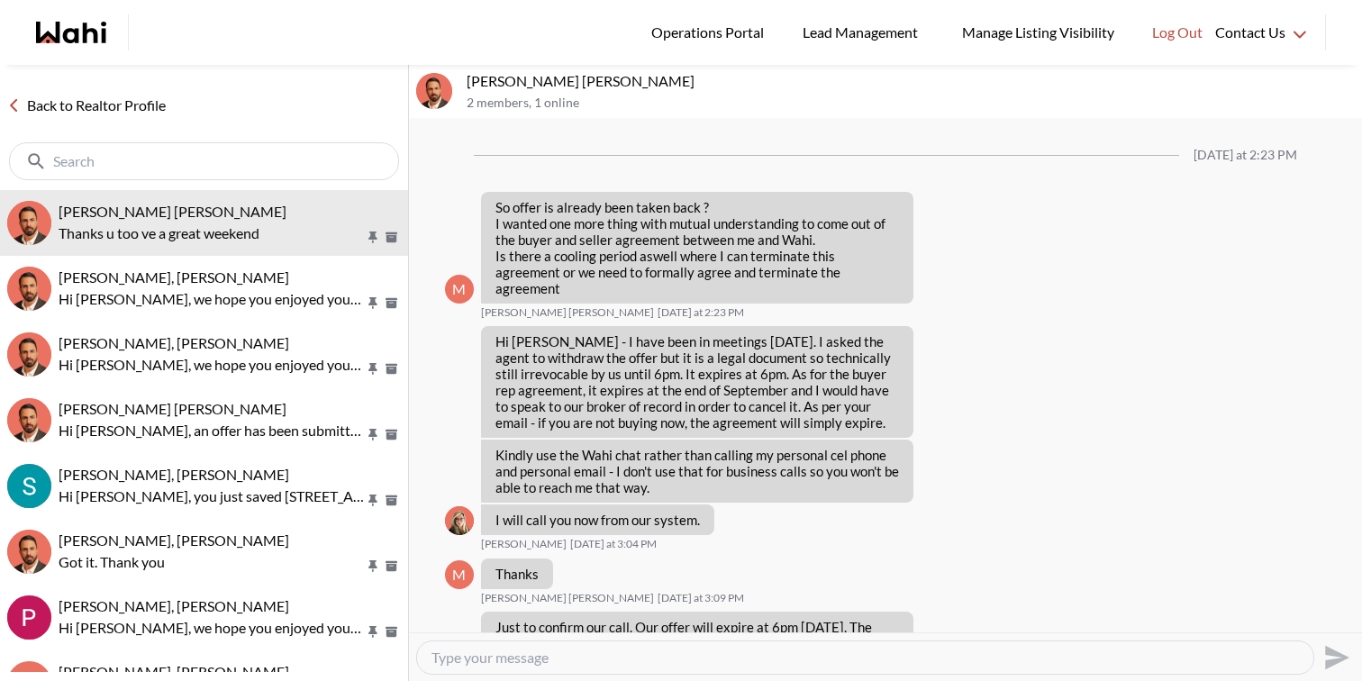
scroll to position [1861, 0]
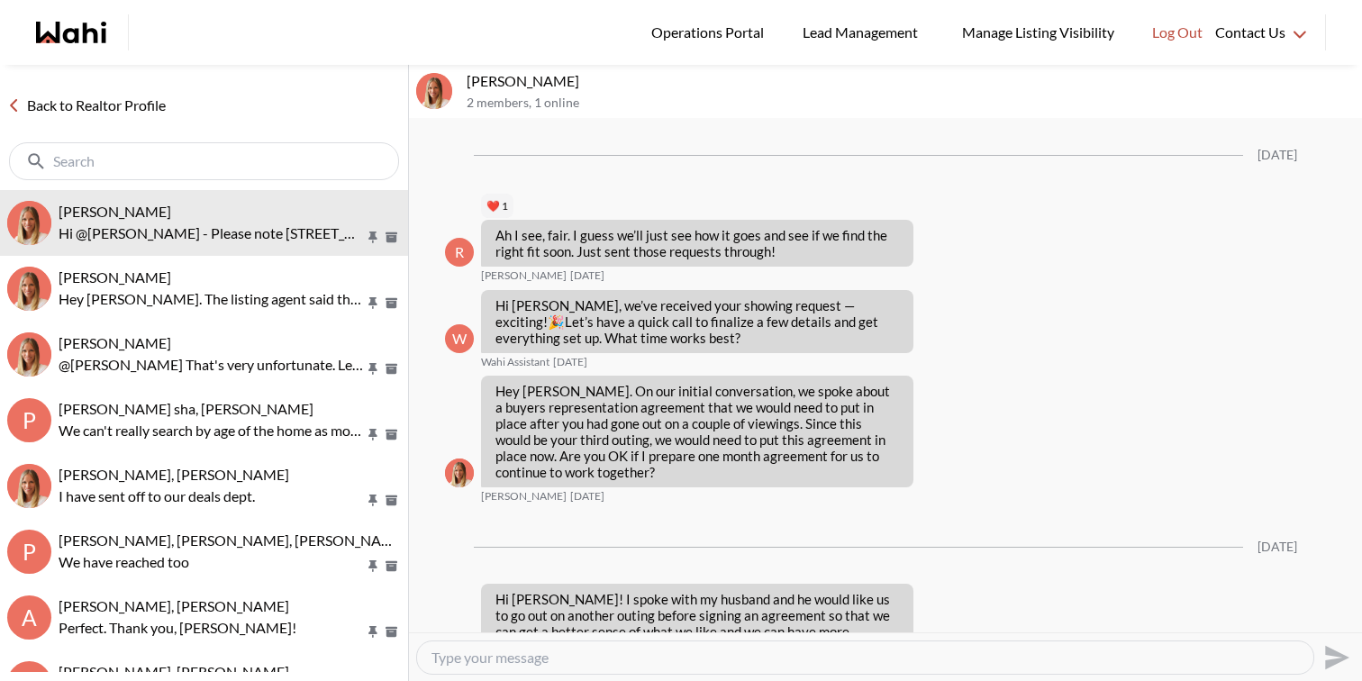
scroll to position [2352, 0]
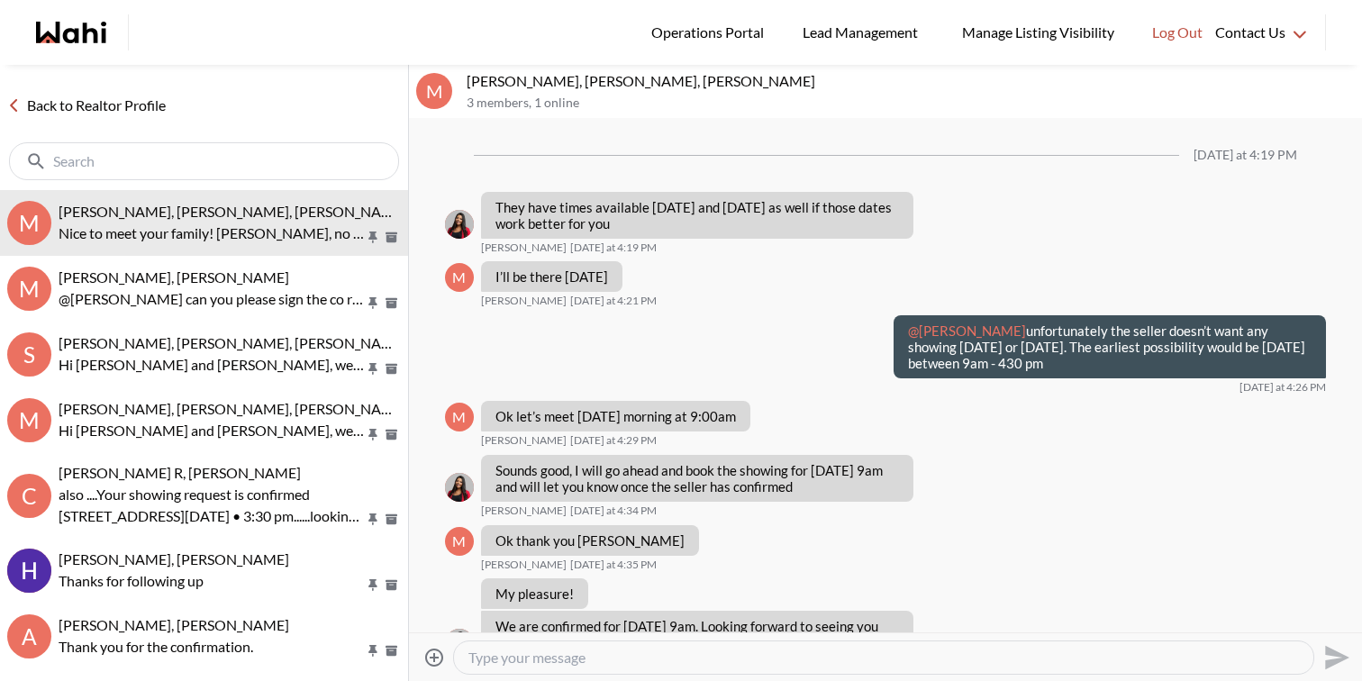
scroll to position [1153, 0]
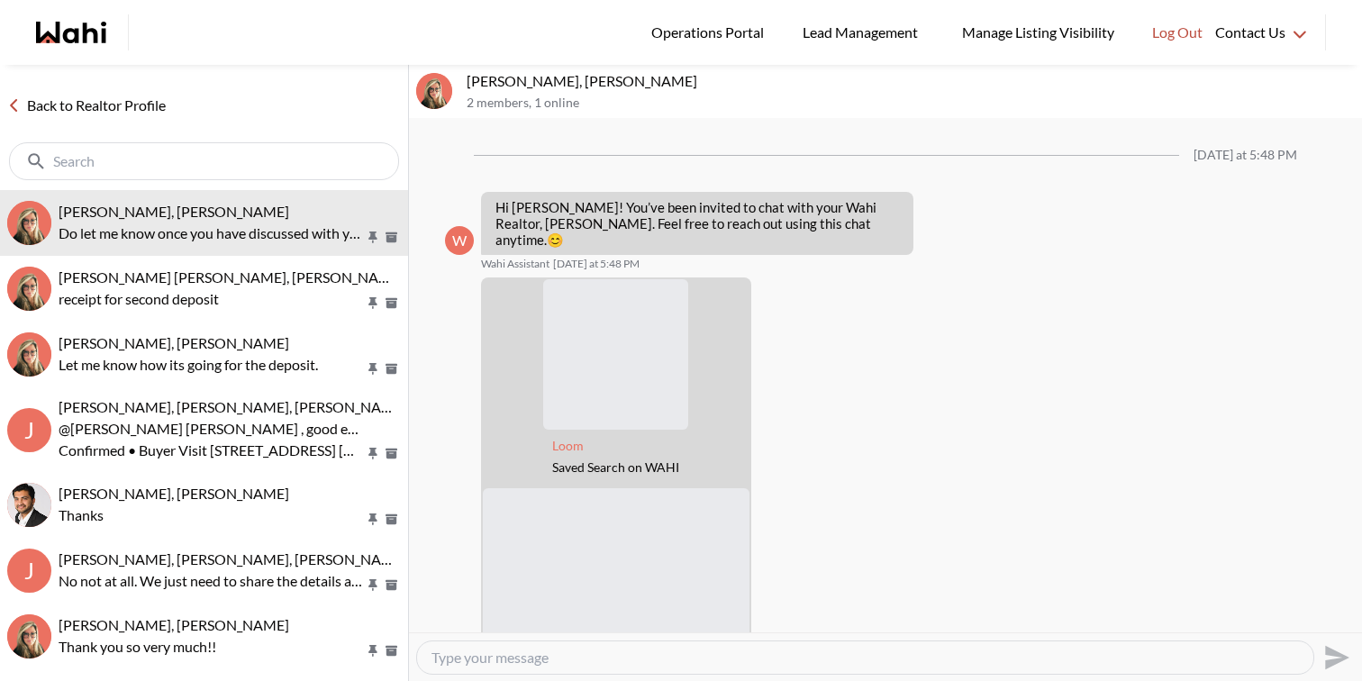
scroll to position [473, 0]
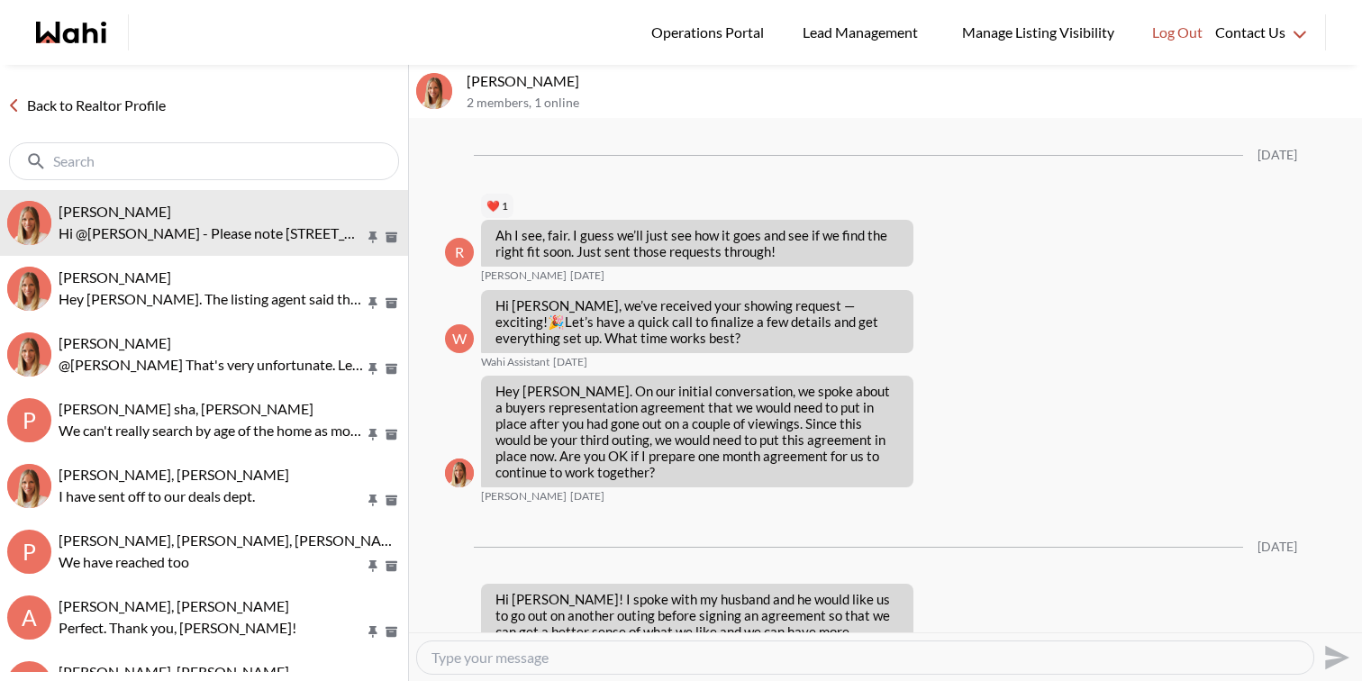
scroll to position [2352, 0]
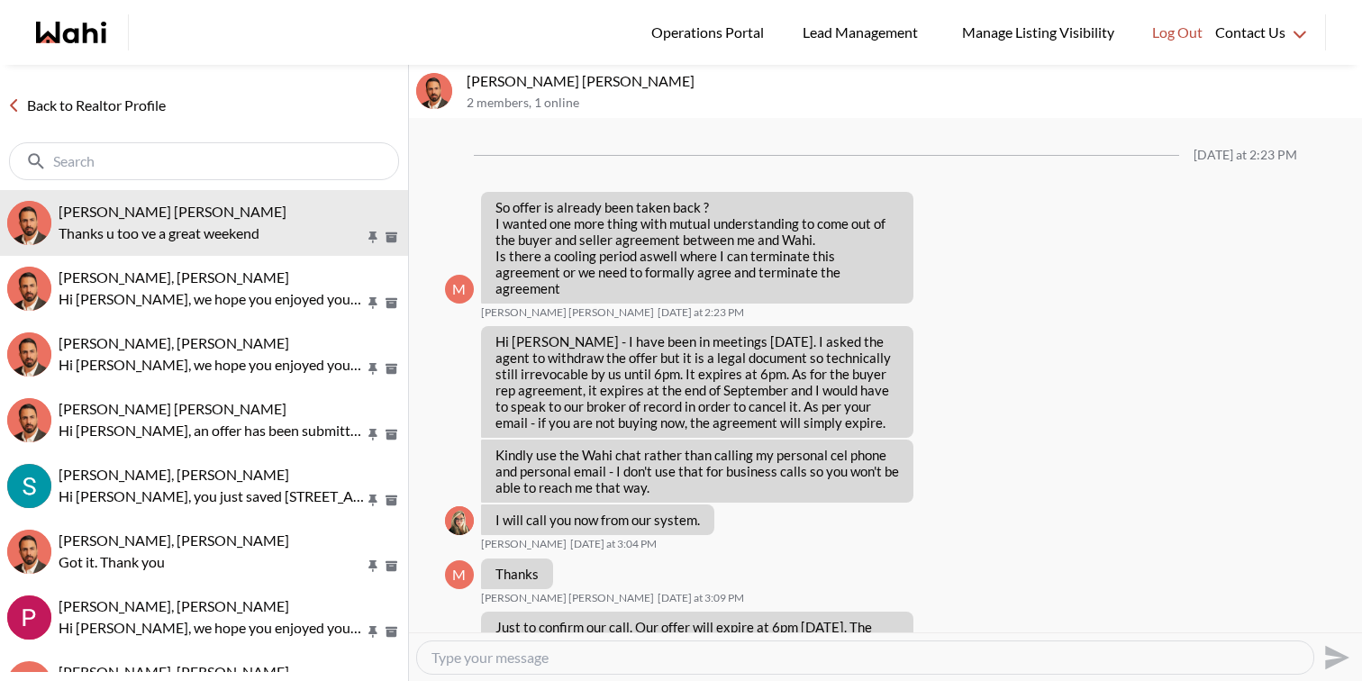
scroll to position [1861, 0]
